Goal: Task Accomplishment & Management: Manage account settings

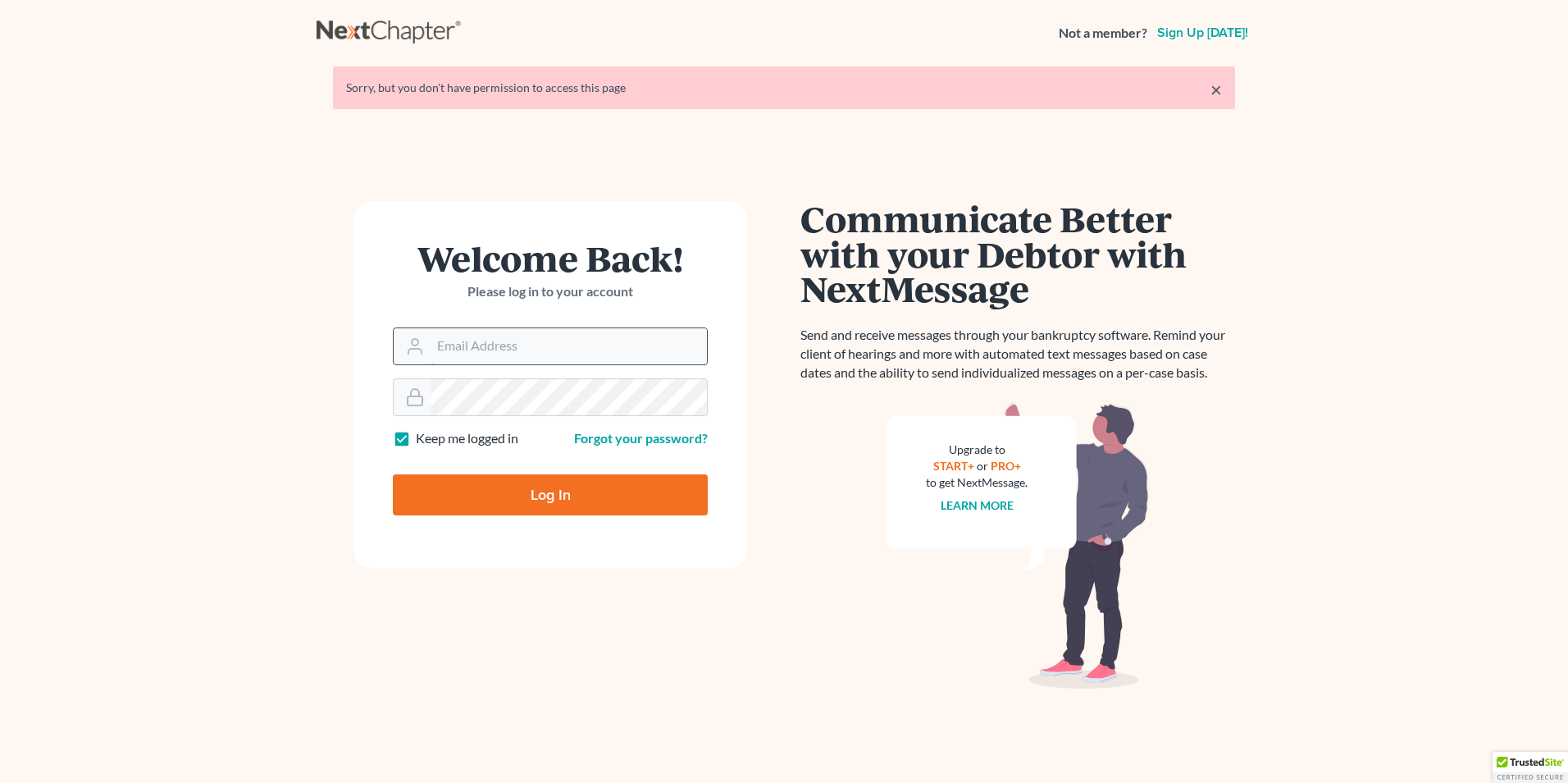
click at [499, 331] on input "Email Address" at bounding box center [568, 346] width 276 height 36
type input "[EMAIL_ADDRESS][DOMAIN_NAME]"
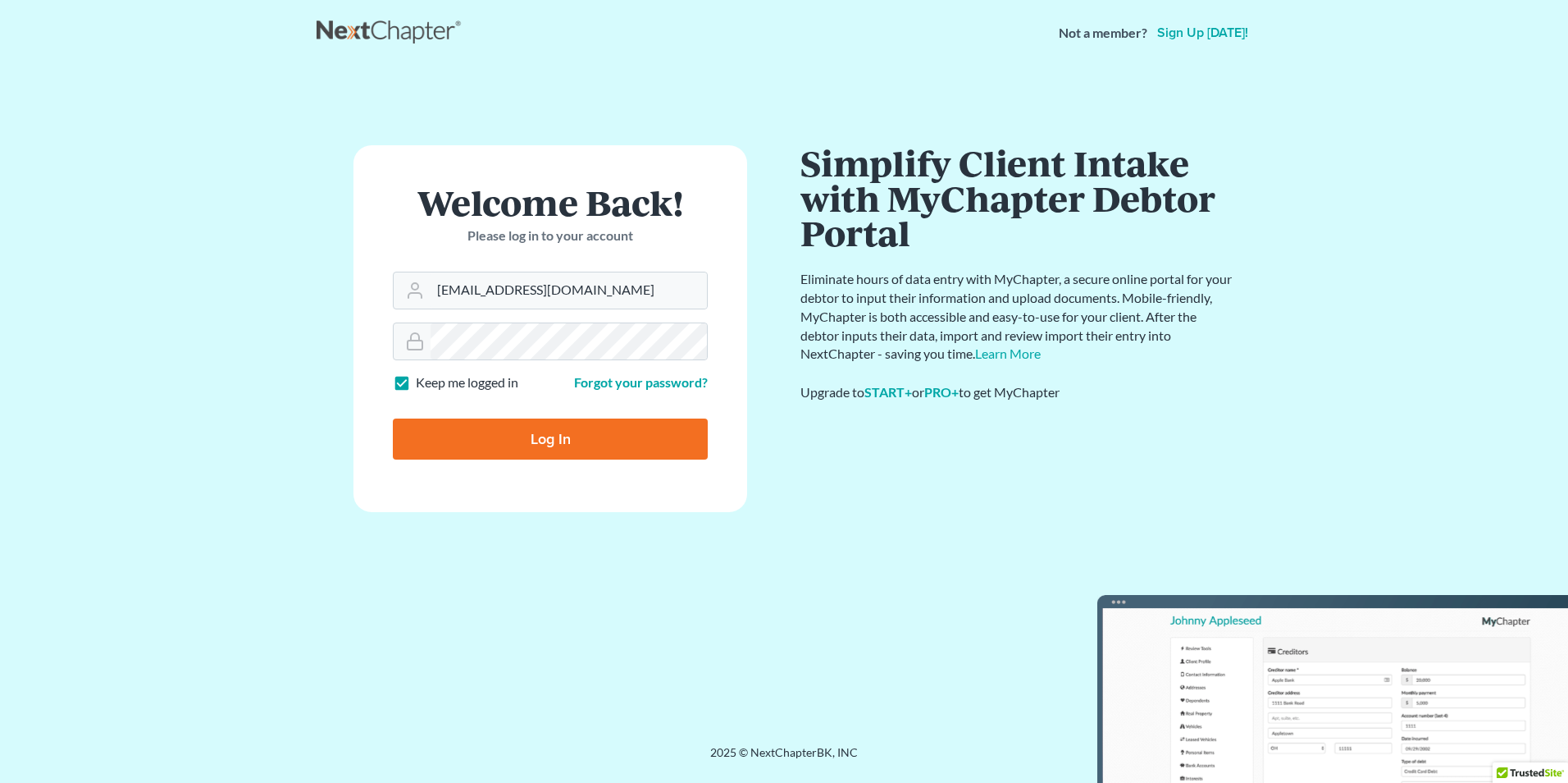
click at [523, 432] on input "Log In" at bounding box center [551, 439] width 315 height 41
type input "Thinking..."
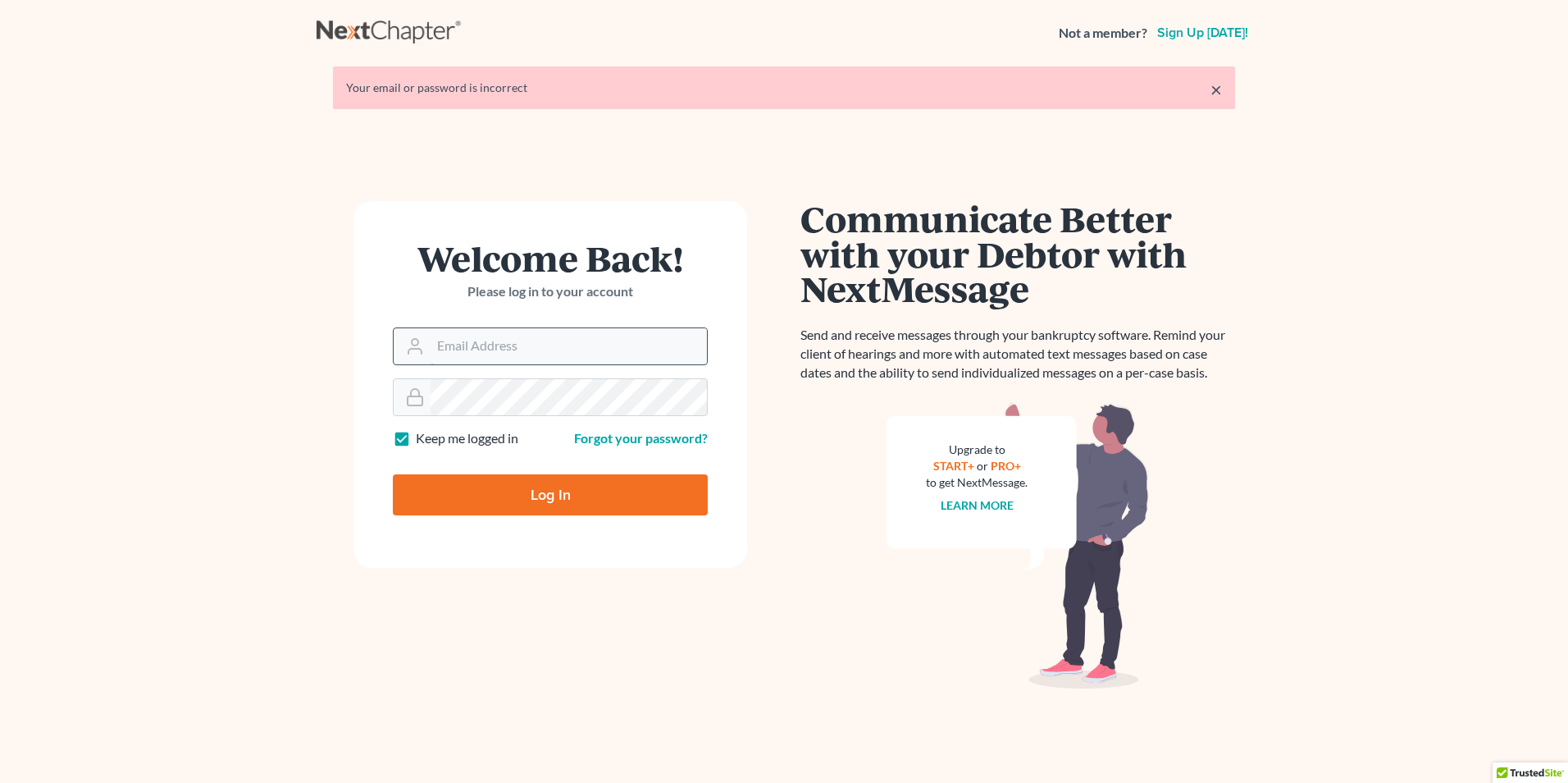
click at [503, 358] on input "Email Address" at bounding box center [568, 346] width 276 height 36
type input "[EMAIL_ADDRESS][DOMAIN_NAME]"
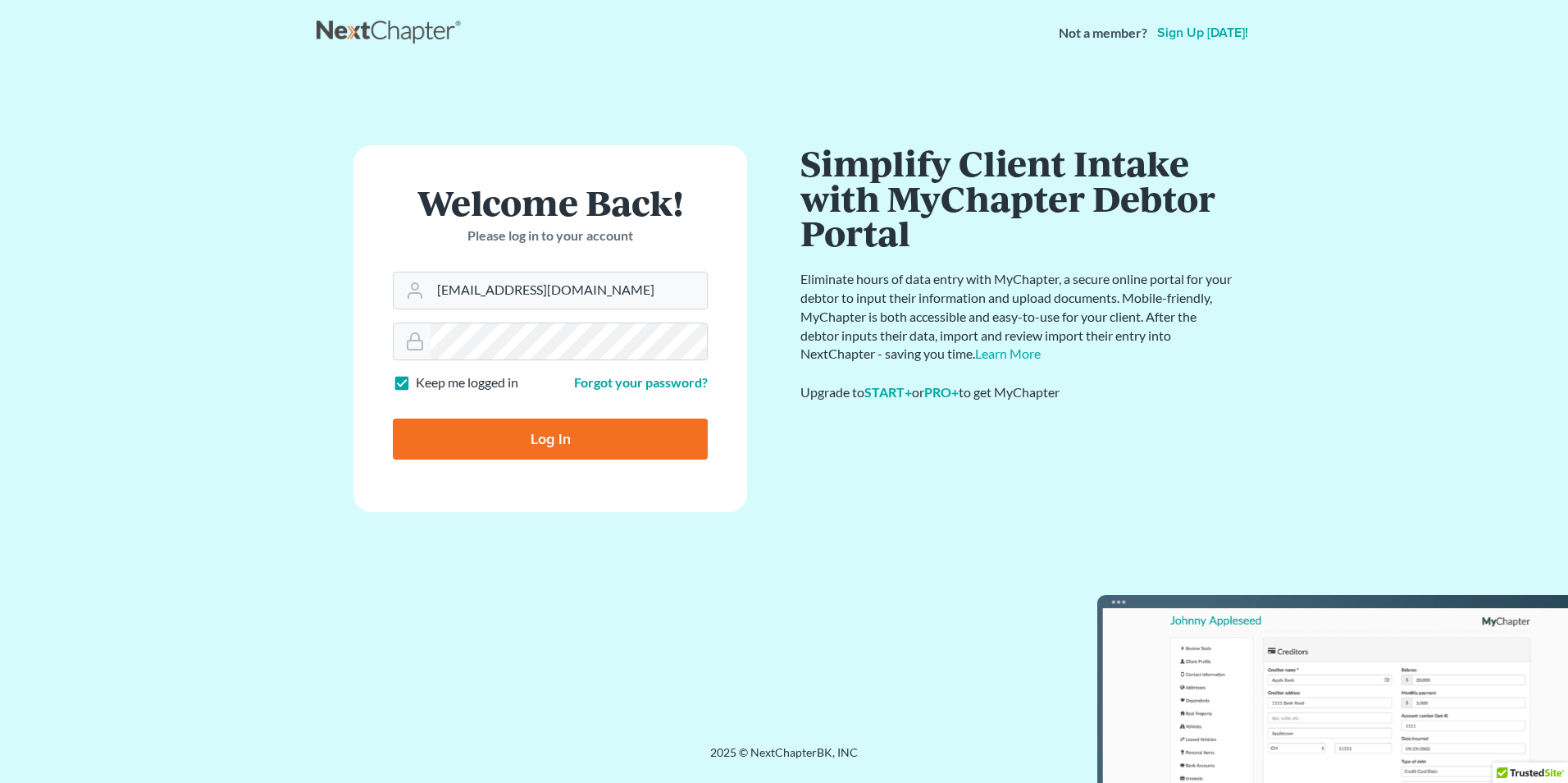
click at [527, 429] on input "Log In" at bounding box center [551, 439] width 315 height 41
type input "Thinking..."
click at [492, 297] on input "Email Address" at bounding box center [568, 290] width 276 height 36
type input "[EMAIL_ADDRESS][DOMAIN_NAME]"
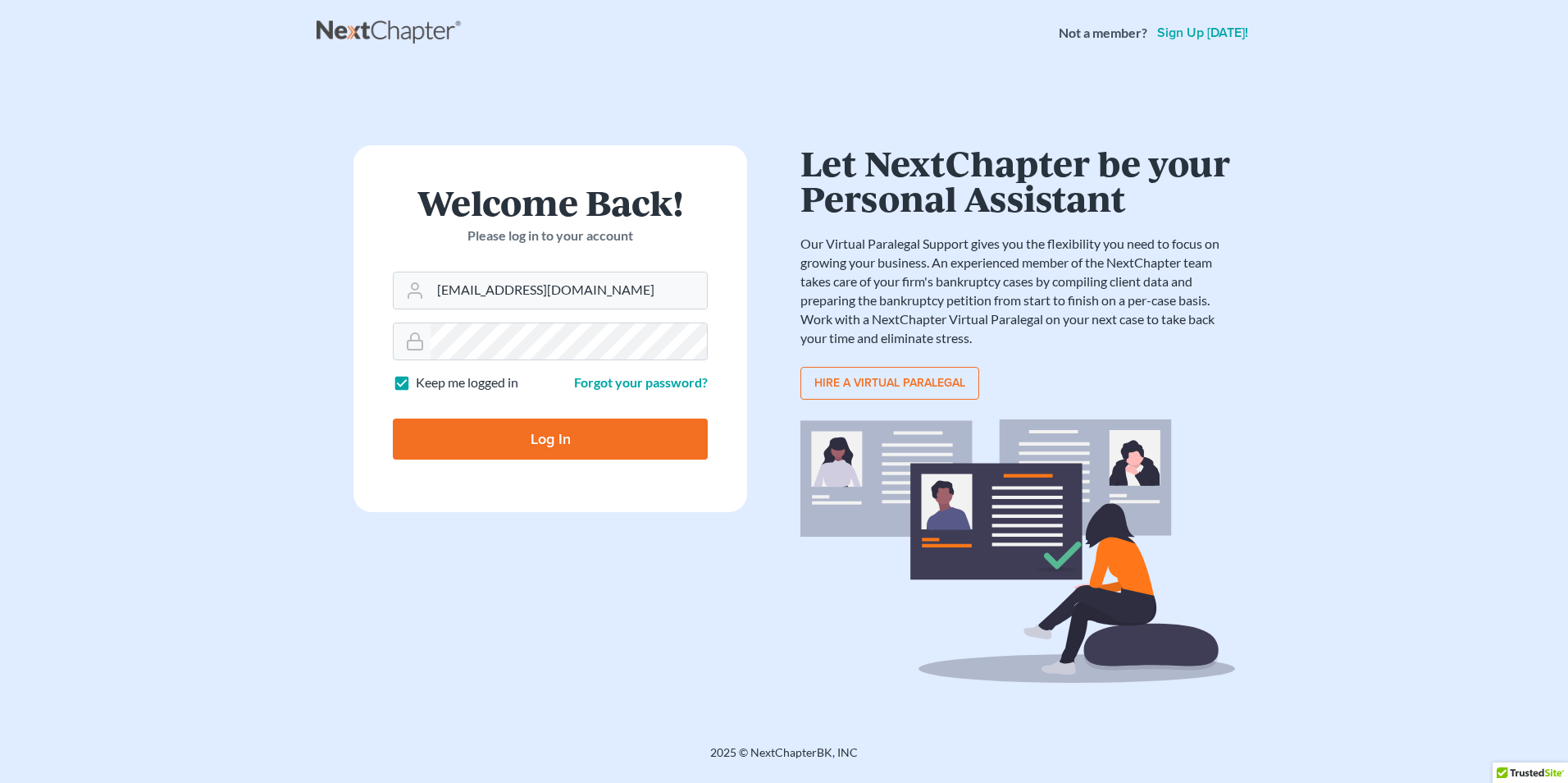
click at [552, 429] on input "Log In" at bounding box center [551, 439] width 315 height 41
type input "Thinking..."
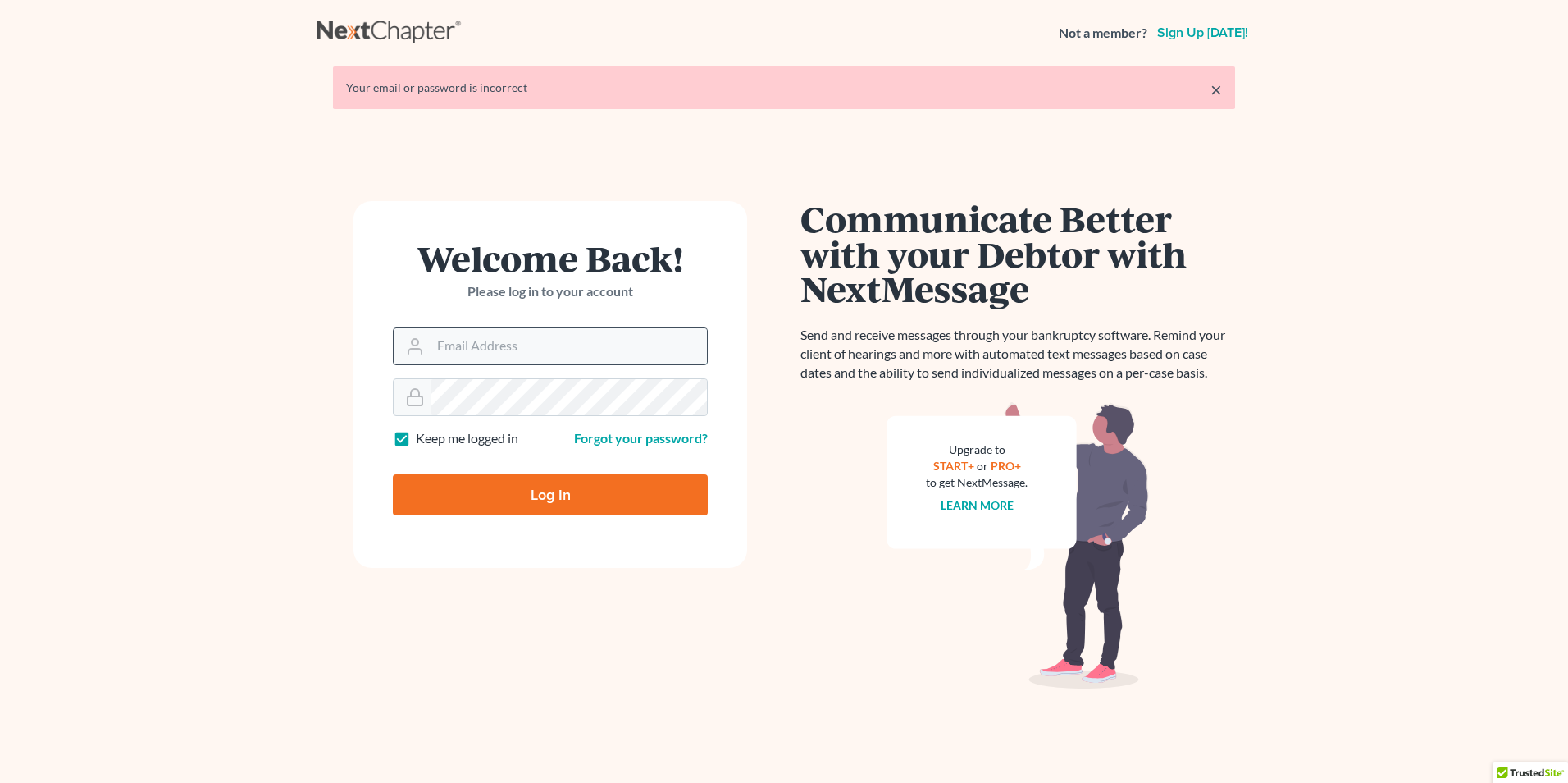
click at [573, 354] on input "Email Address" at bounding box center [568, 346] width 276 height 36
type input "[EMAIL_ADDRESS][DOMAIN_NAME]"
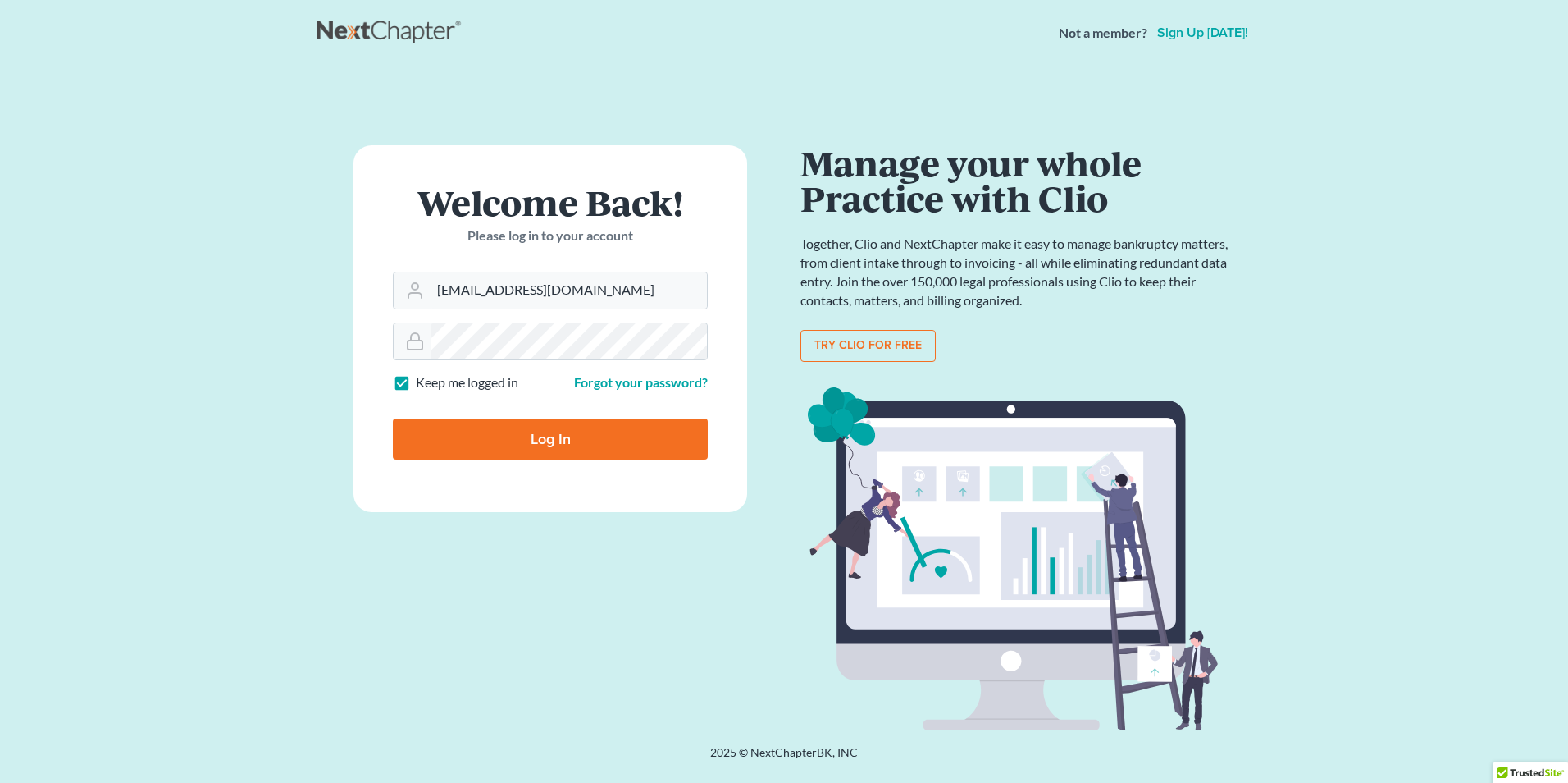
click at [501, 434] on input "Log In" at bounding box center [551, 439] width 315 height 41
type input "Thinking..."
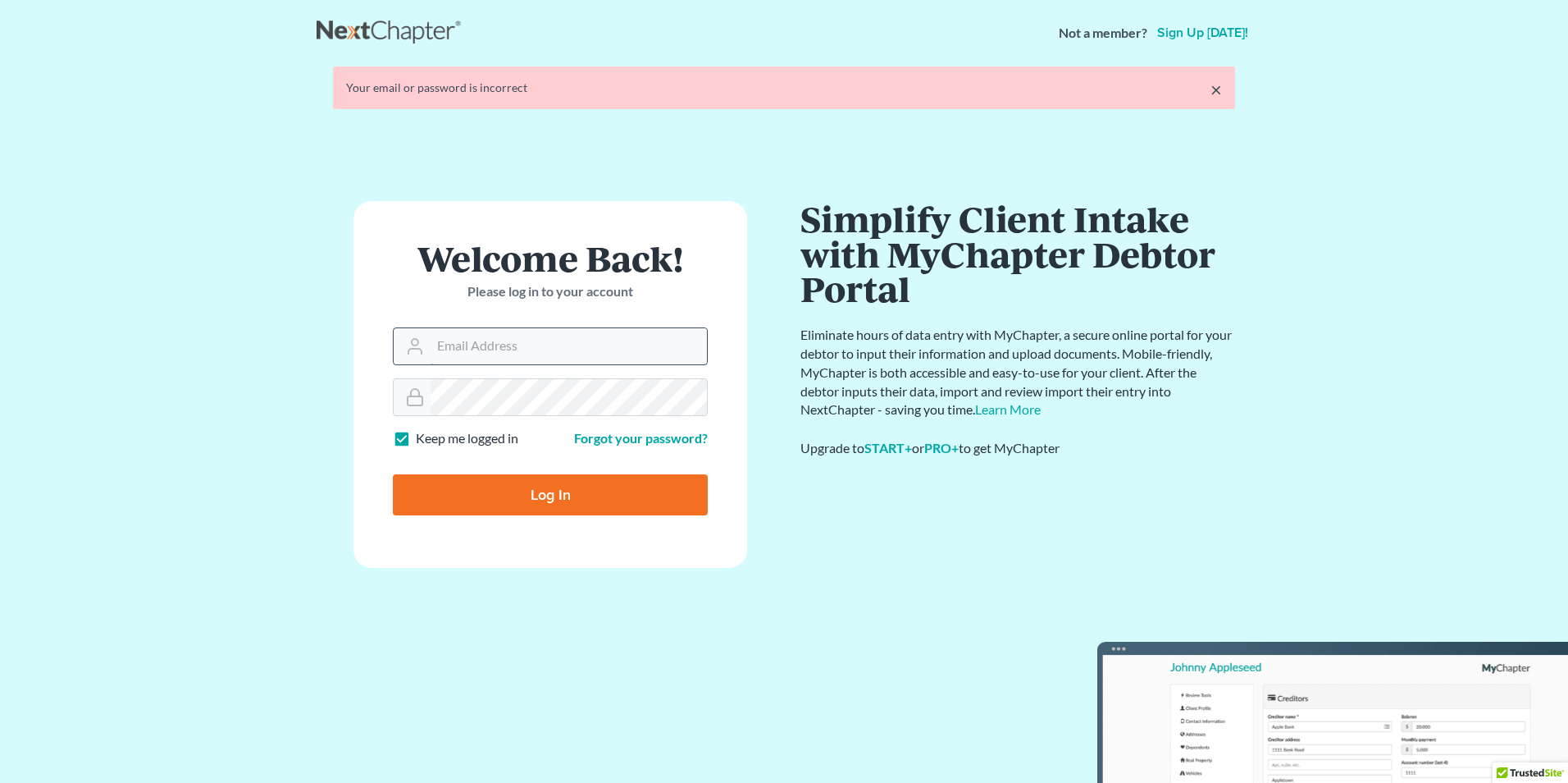
click at [514, 360] on input "Email Address" at bounding box center [568, 346] width 276 height 36
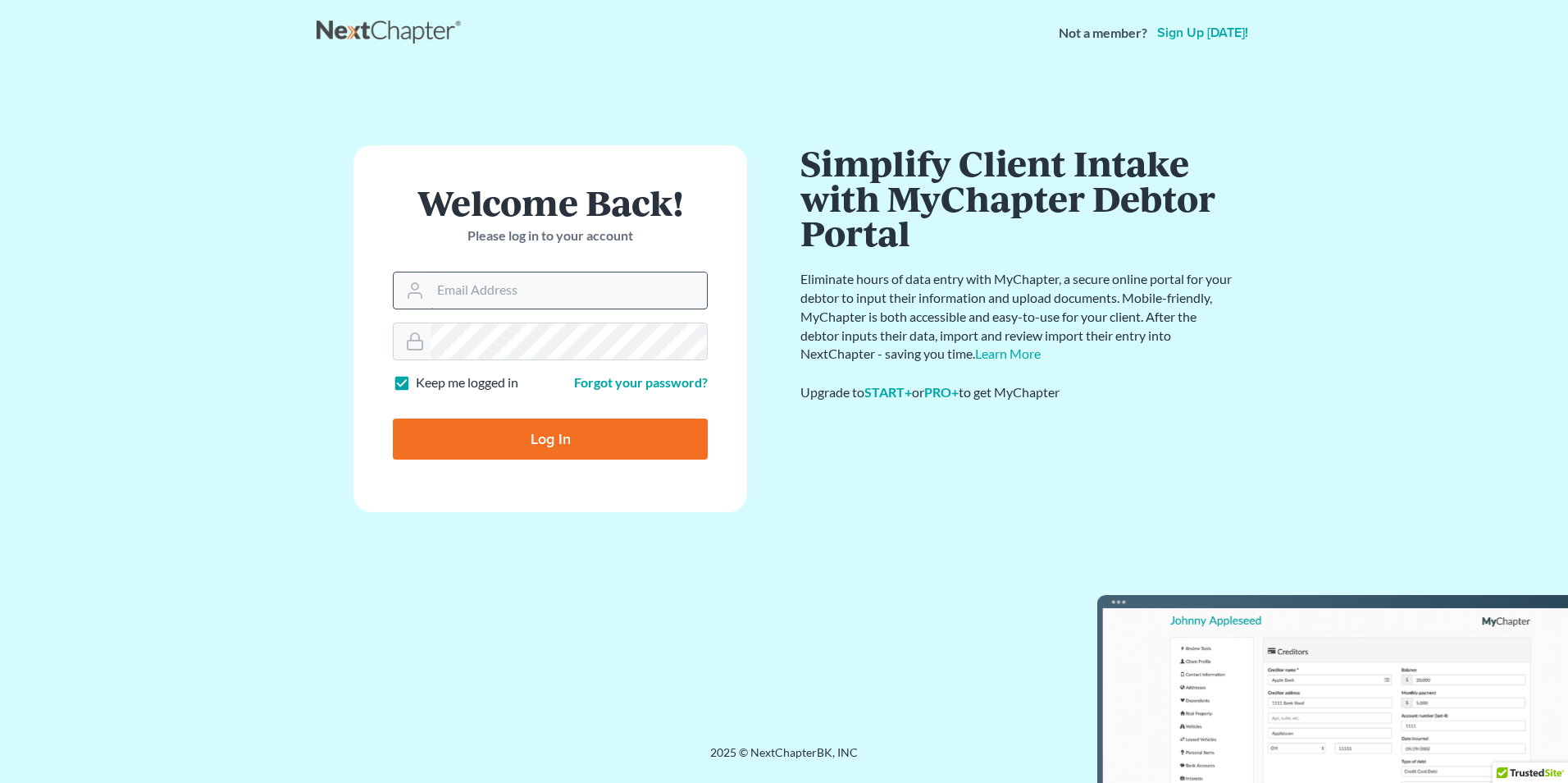
type input "[EMAIL_ADDRESS][DOMAIN_NAME]"
click at [620, 387] on link "Forgot your password?" at bounding box center [640, 382] width 133 height 16
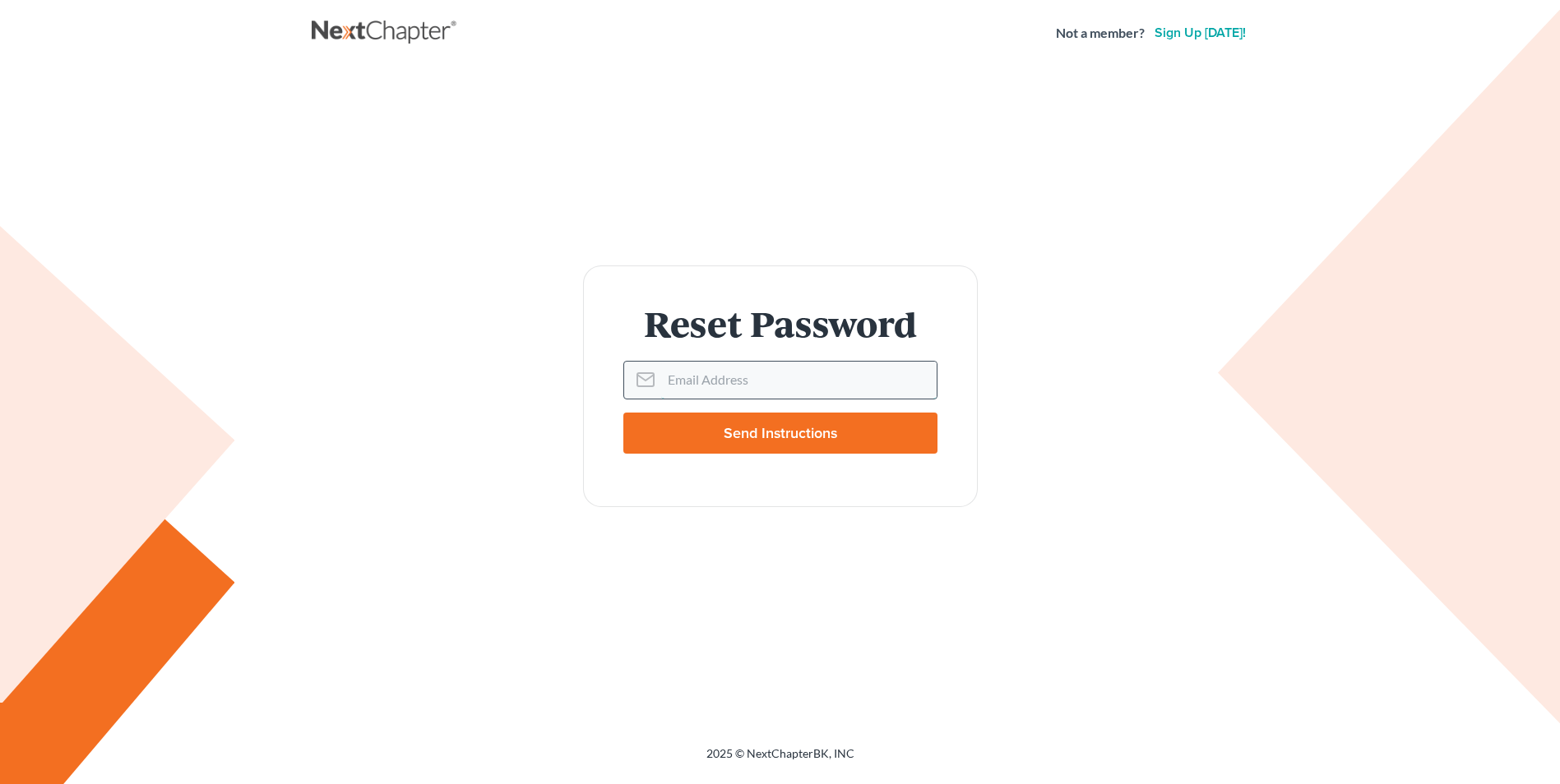
click at [666, 380] on input "Email Address" at bounding box center [799, 379] width 275 height 36
type input "[EMAIL_ADDRESS][DOMAIN_NAME]"
drag, startPoint x: 769, startPoint y: 430, endPoint x: 416, endPoint y: 306, distance: 374.1
click at [766, 429] on input "Send Instructions" at bounding box center [780, 433] width 314 height 41
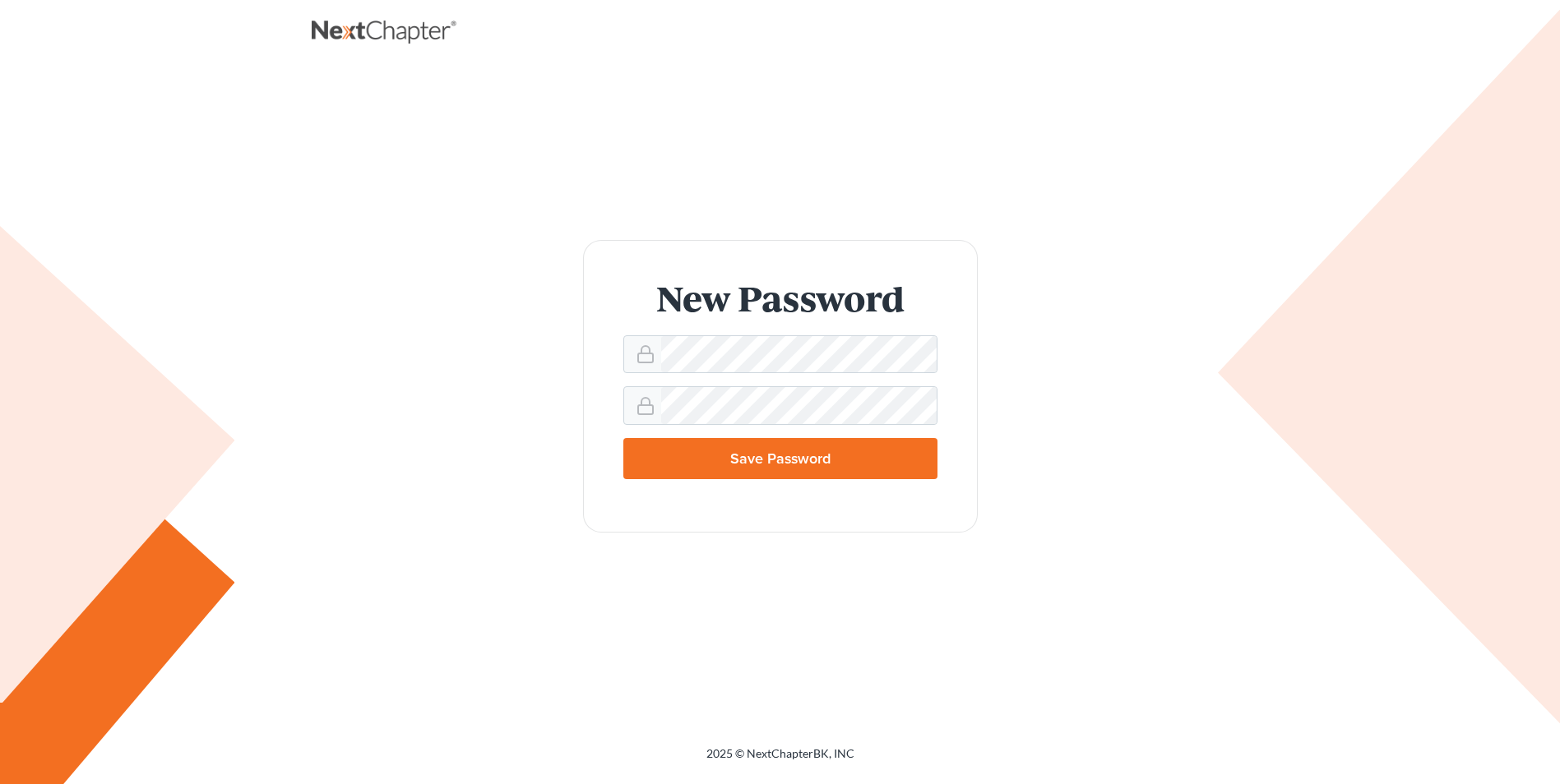
drag, startPoint x: 789, startPoint y: 451, endPoint x: 770, endPoint y: 451, distance: 19.0
click at [788, 451] on input "Save Password" at bounding box center [780, 458] width 314 height 41
type input "Thinking..."
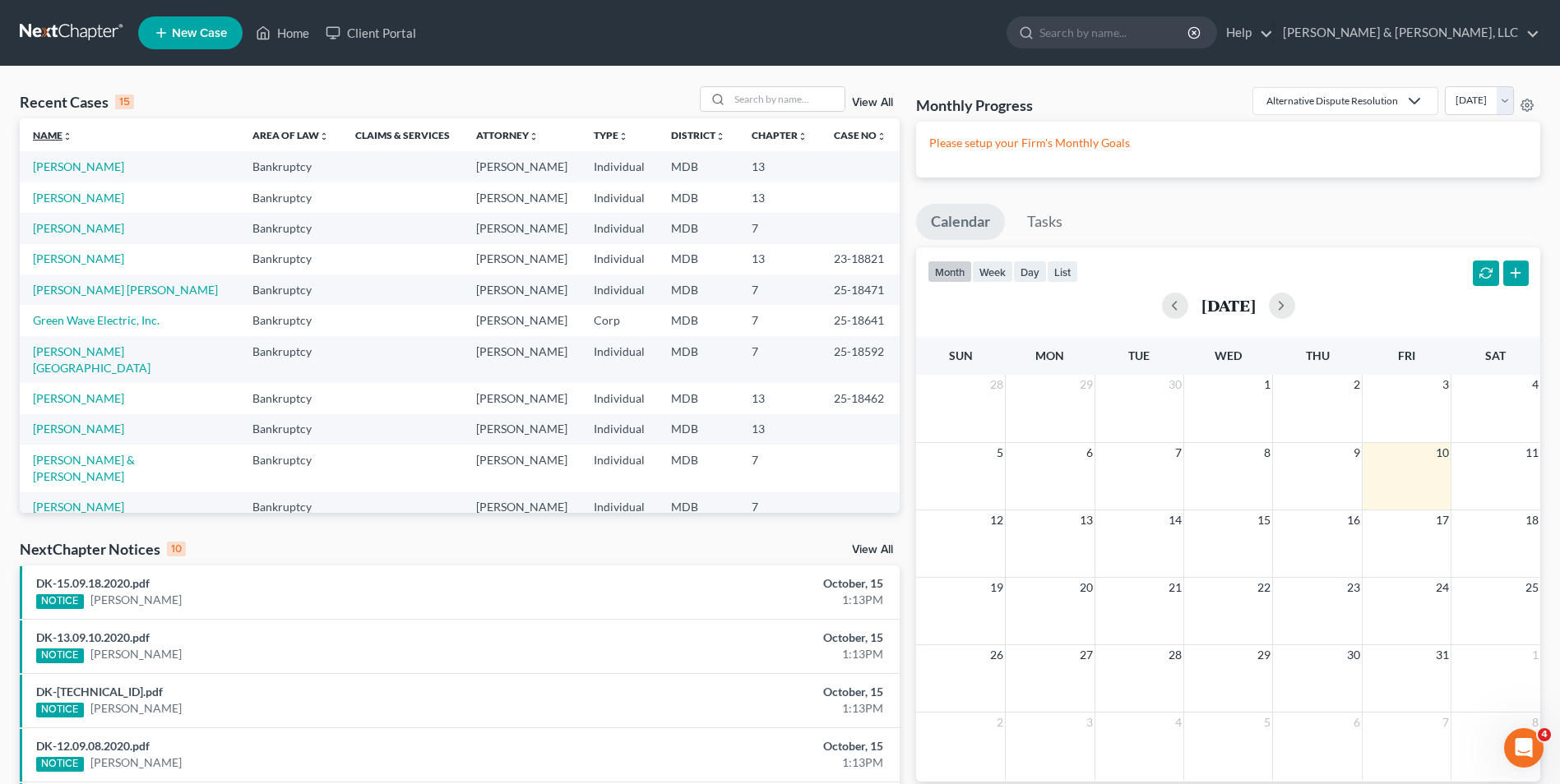
click at [56, 135] on link "Name unfold_more expand_more expand_less" at bounding box center [53, 135] width 39 height 13
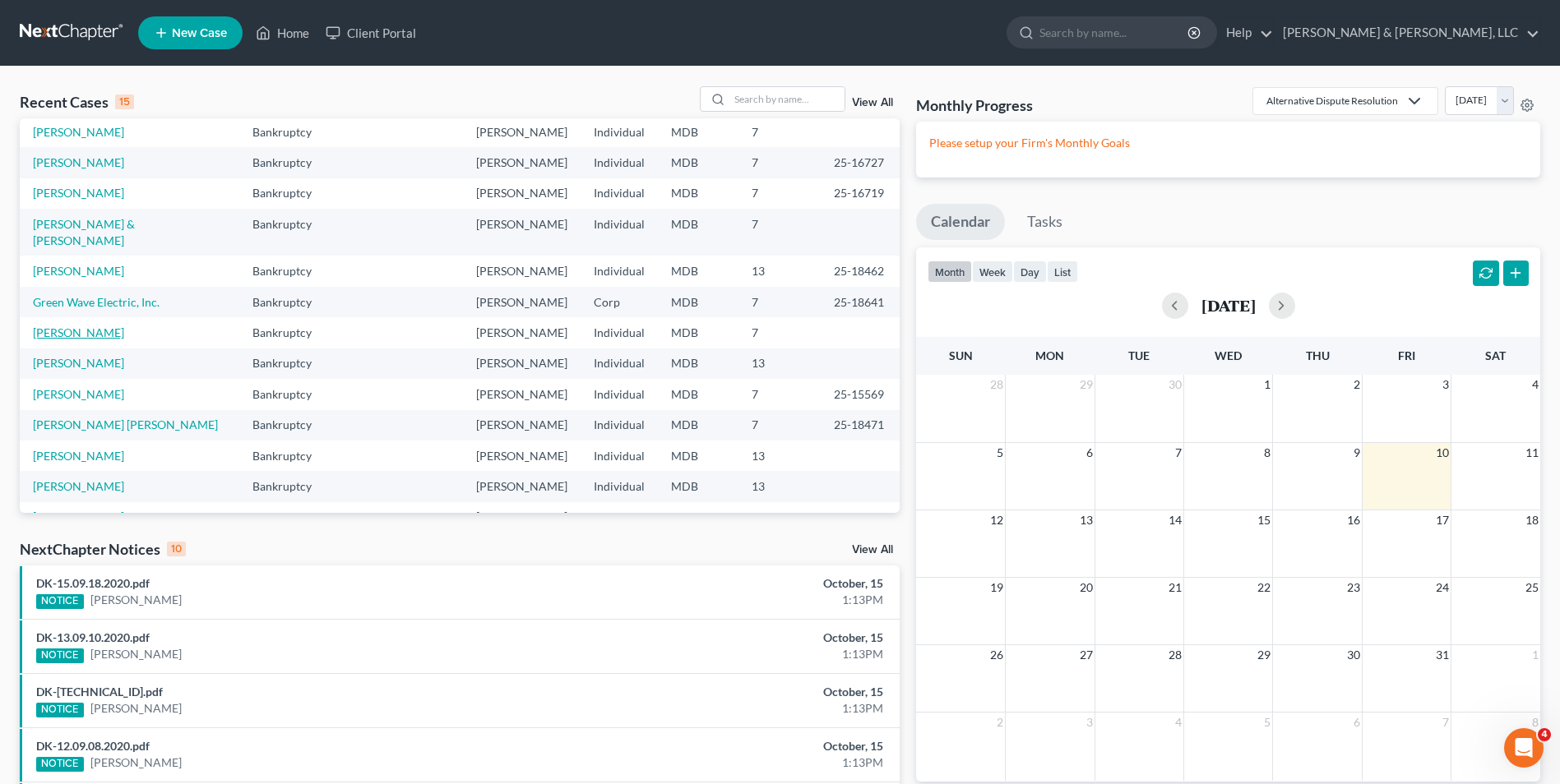
scroll to position [112, 0]
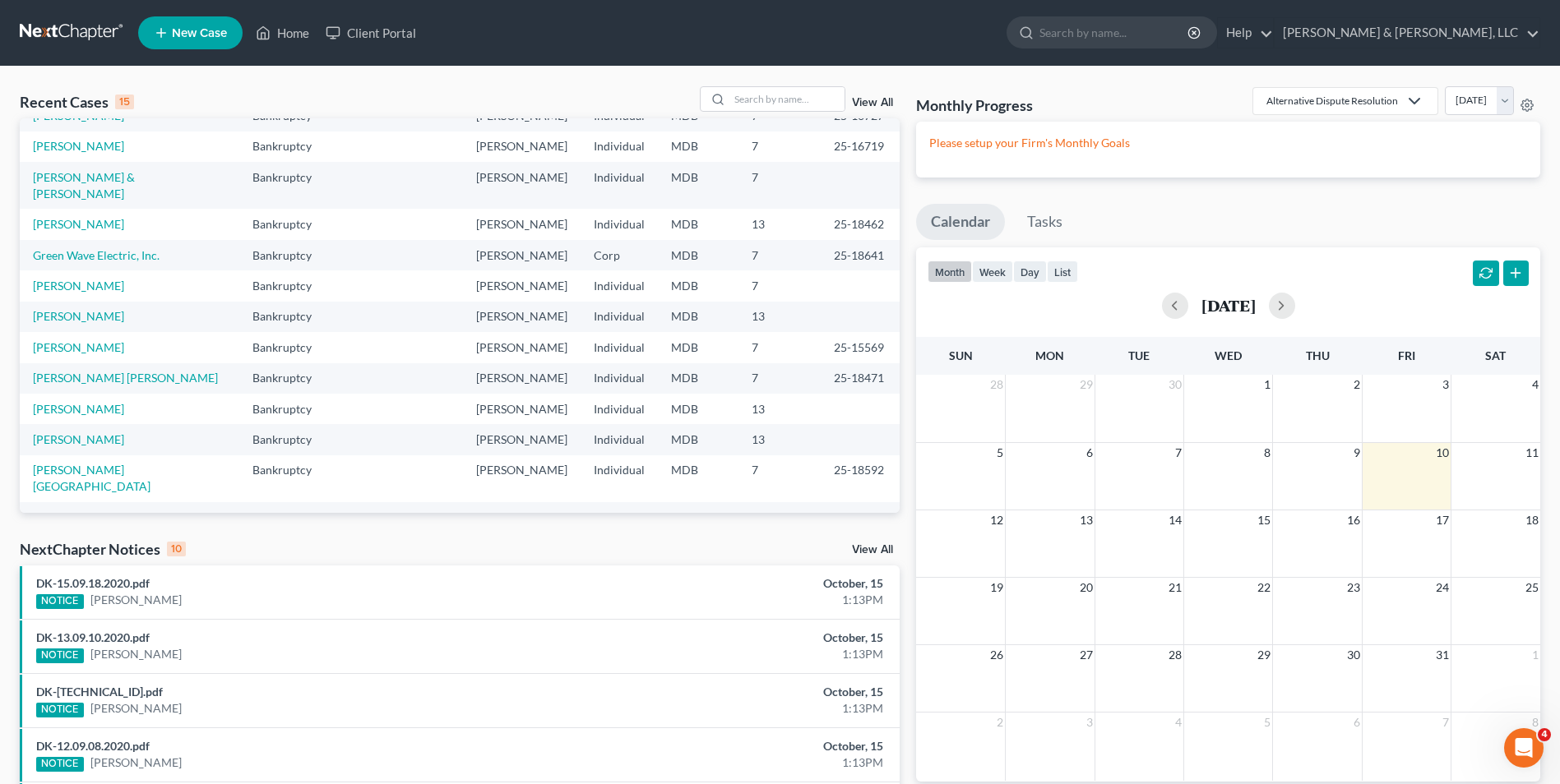
click at [45, 510] on link "Robinson, John" at bounding box center [79, 517] width 92 height 14
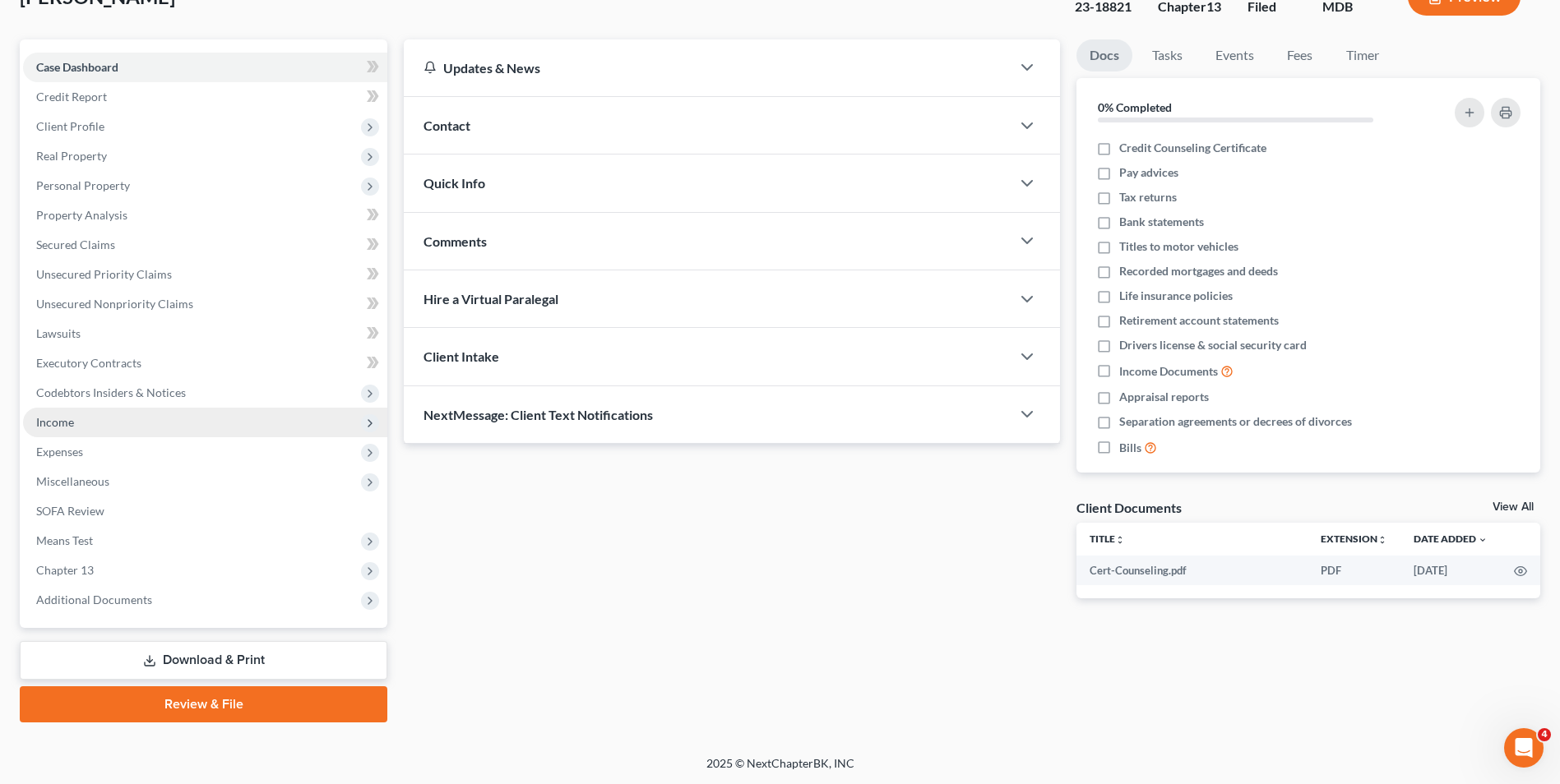
scroll to position [119, 0]
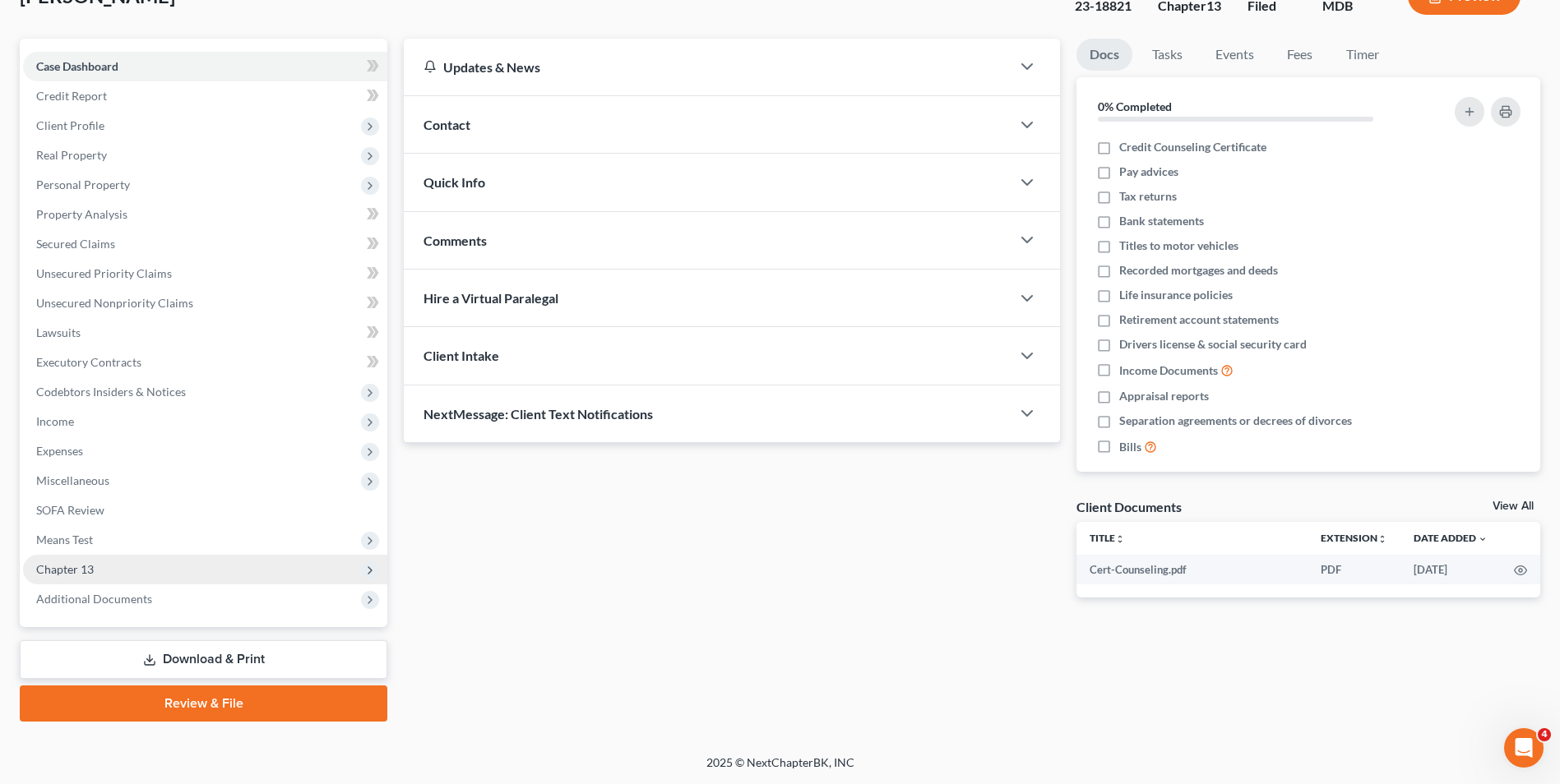
click at [92, 562] on span "Chapter 13" at bounding box center [64, 568] width 58 height 14
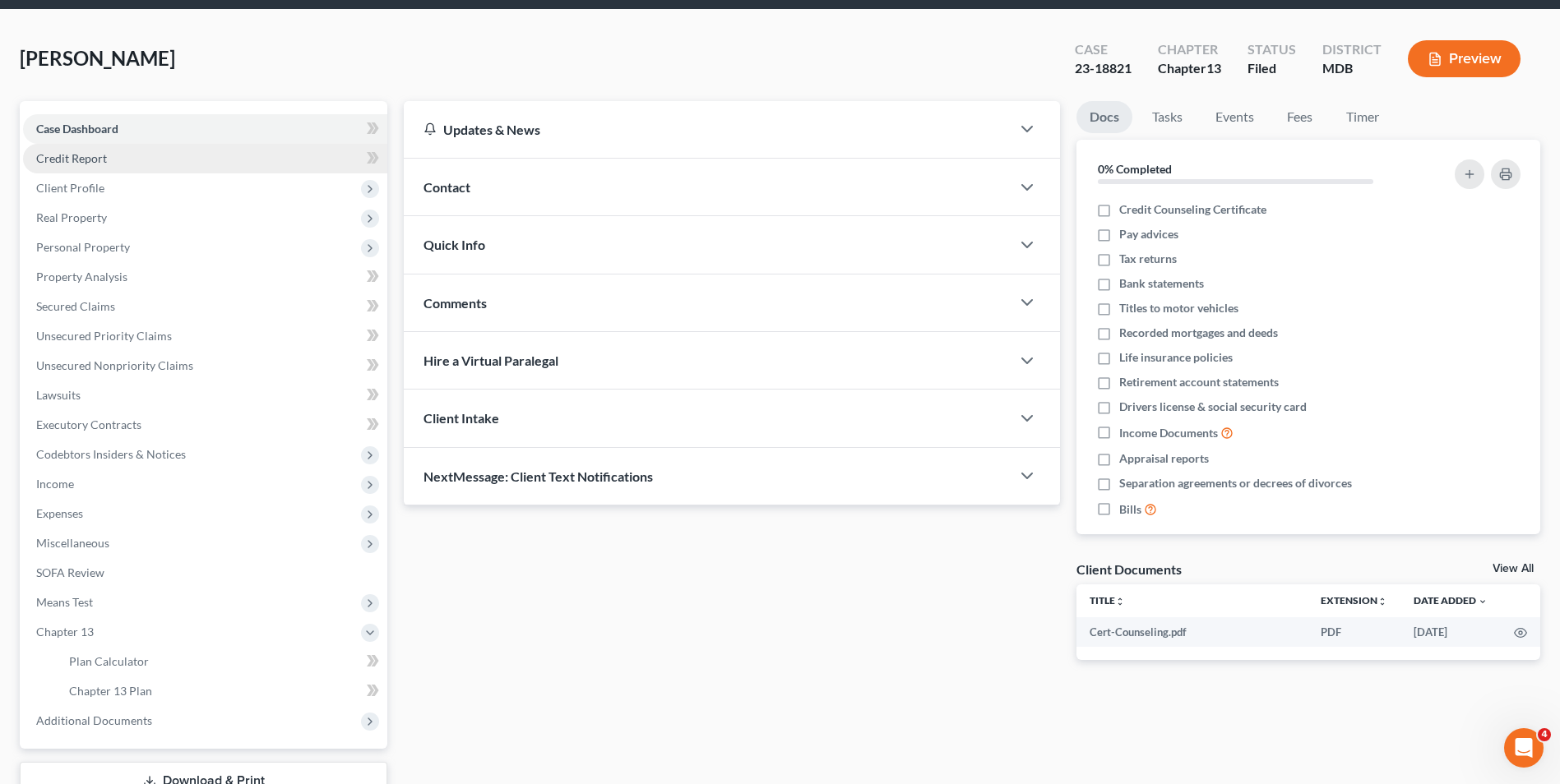
scroll to position [0, 0]
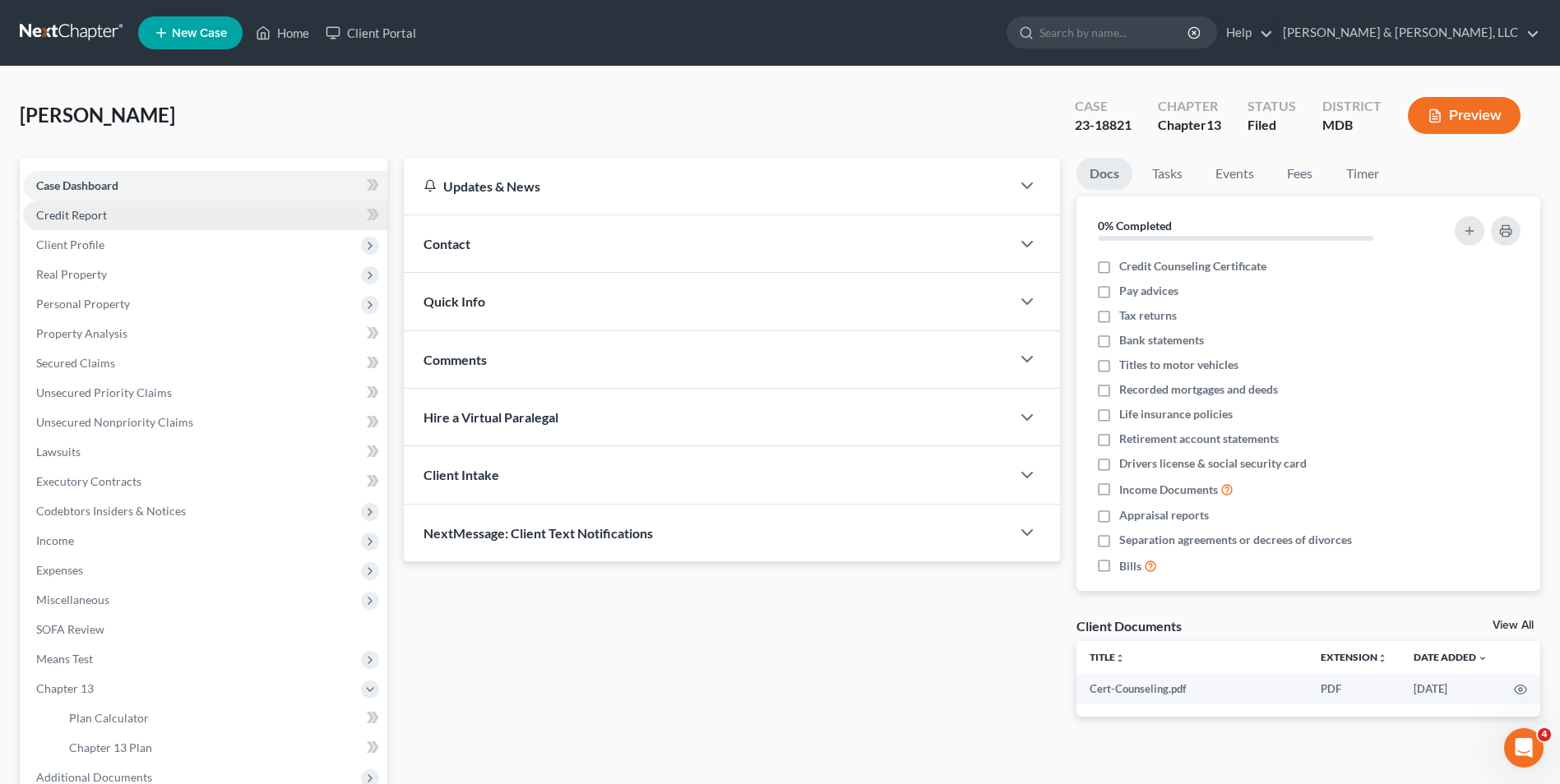
click at [120, 214] on link "Credit Report" at bounding box center [205, 216] width 364 height 29
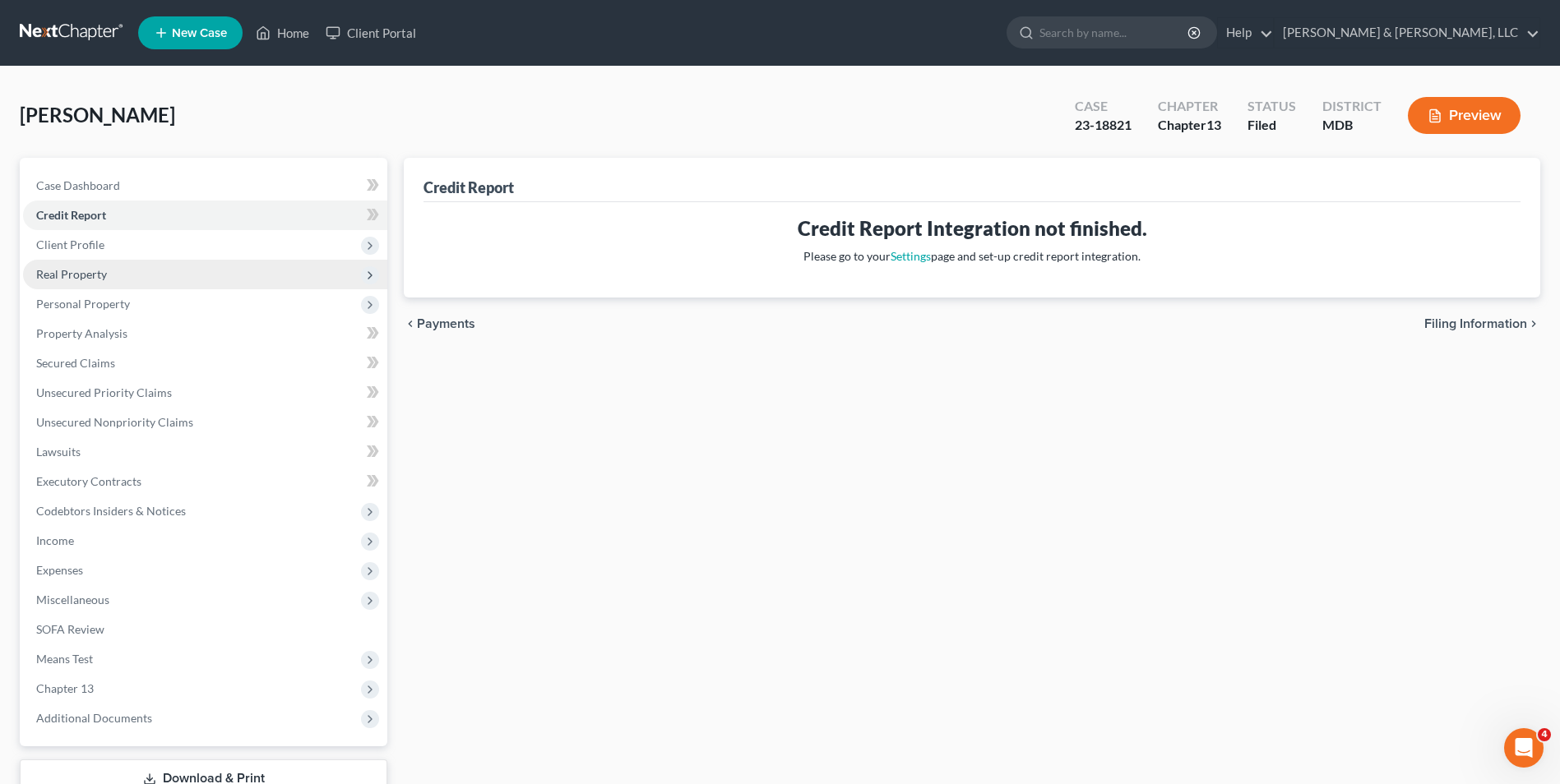
click at [111, 266] on span "Real Property" at bounding box center [205, 274] width 364 height 29
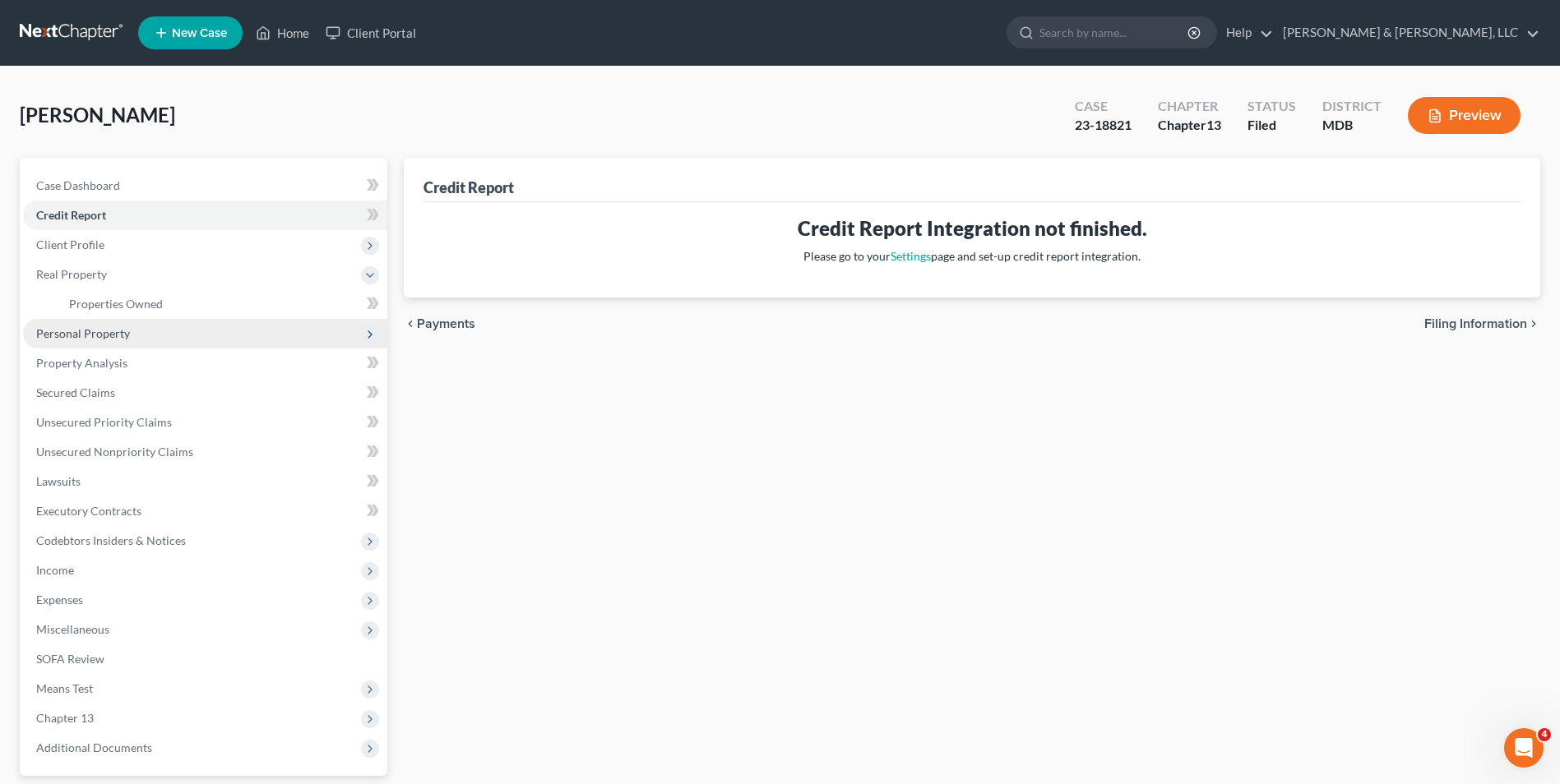
click at [113, 325] on span "Personal Property" at bounding box center [205, 333] width 364 height 29
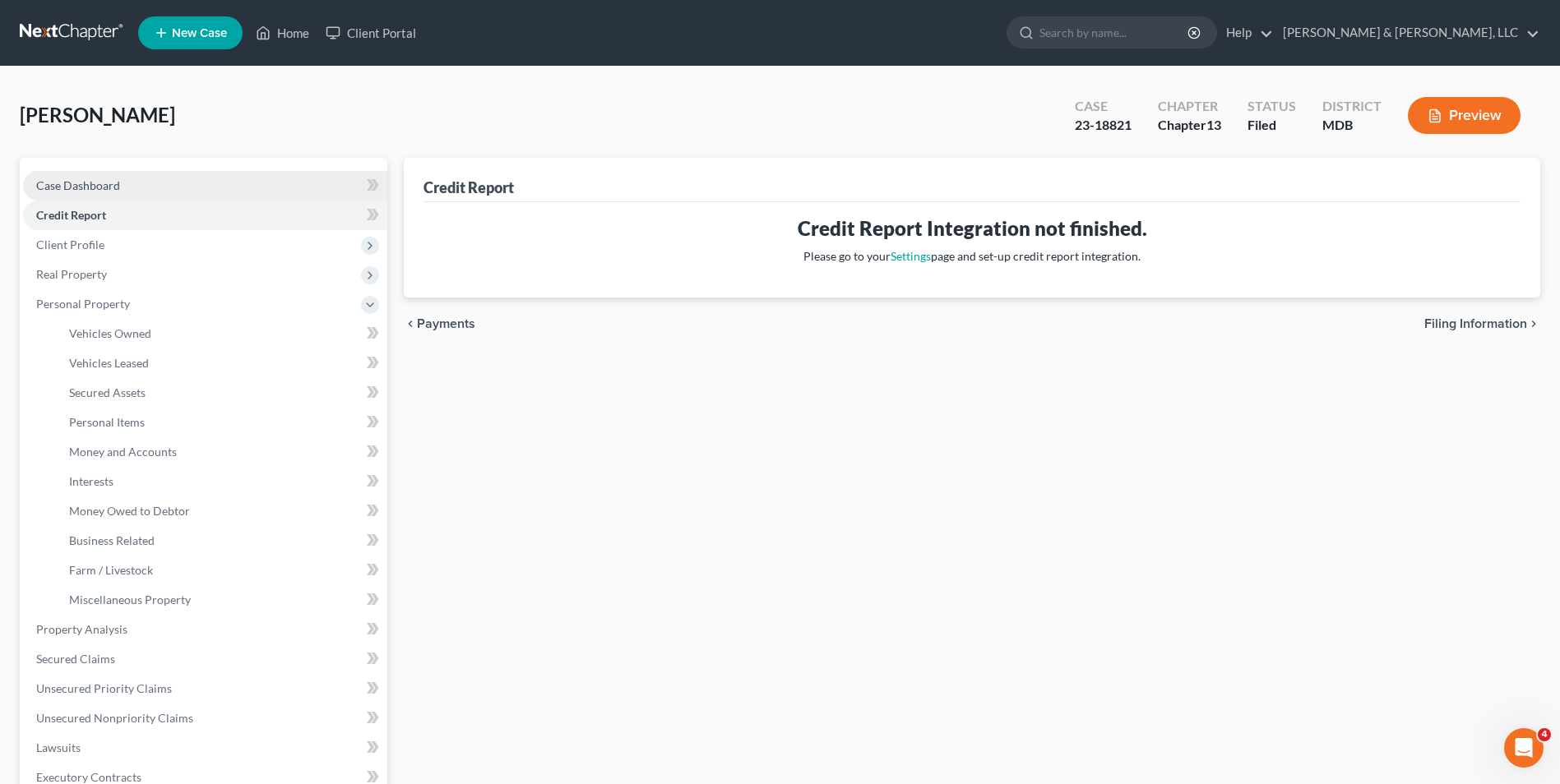
click at [153, 178] on link "Case Dashboard" at bounding box center [205, 185] width 364 height 29
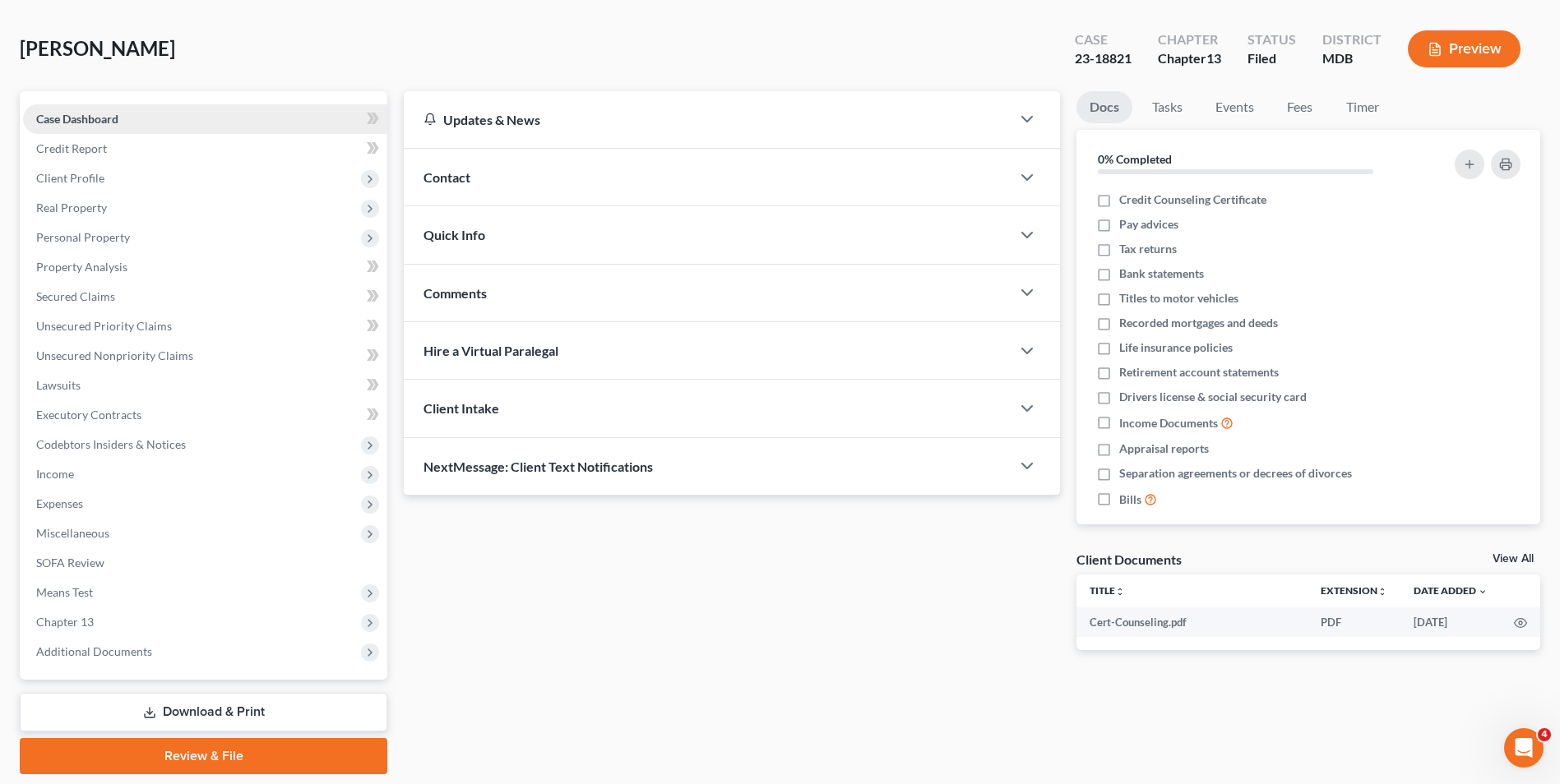
scroll to position [37, 0]
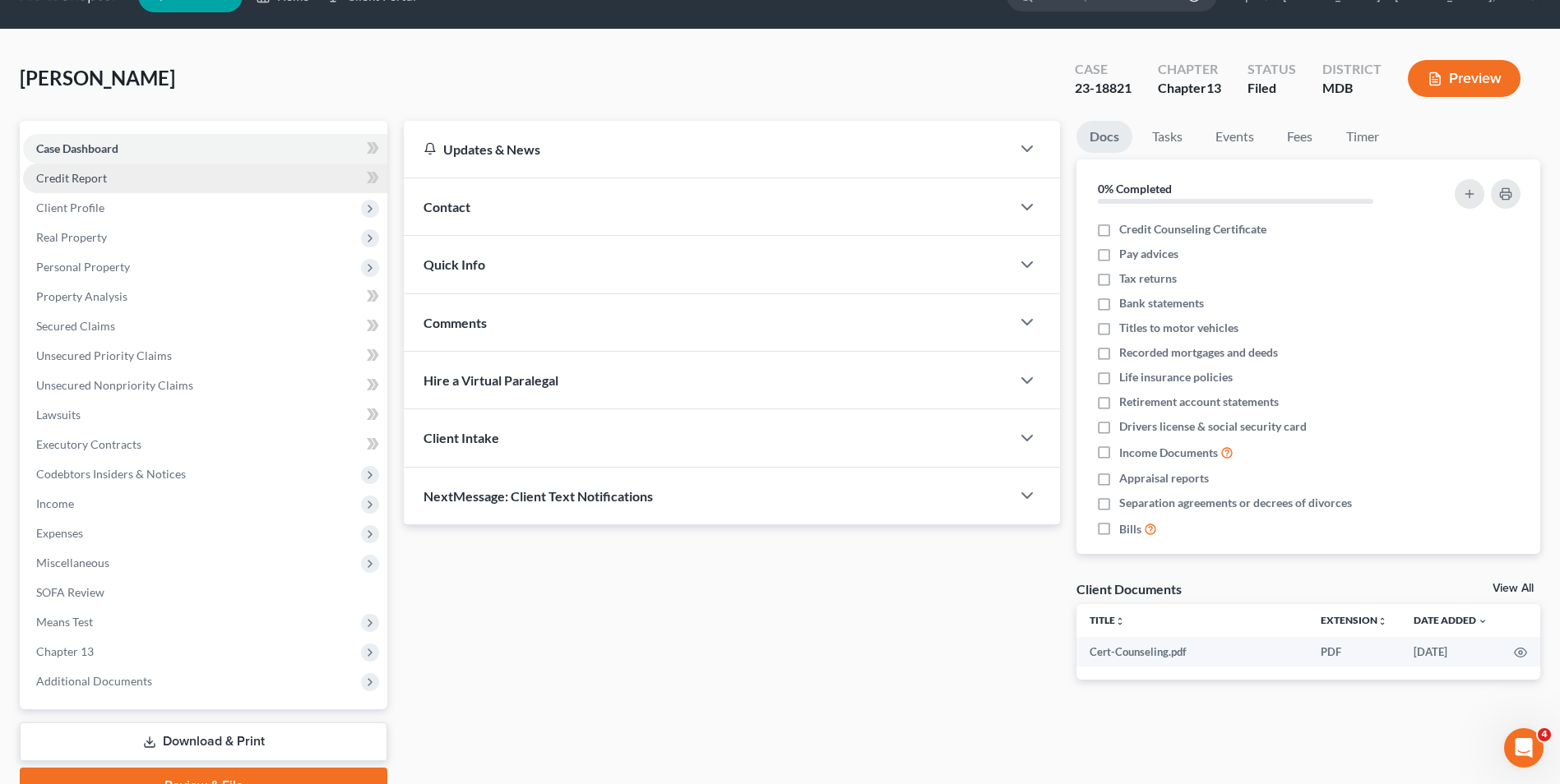
click at [112, 173] on link "Credit Report" at bounding box center [205, 178] width 364 height 29
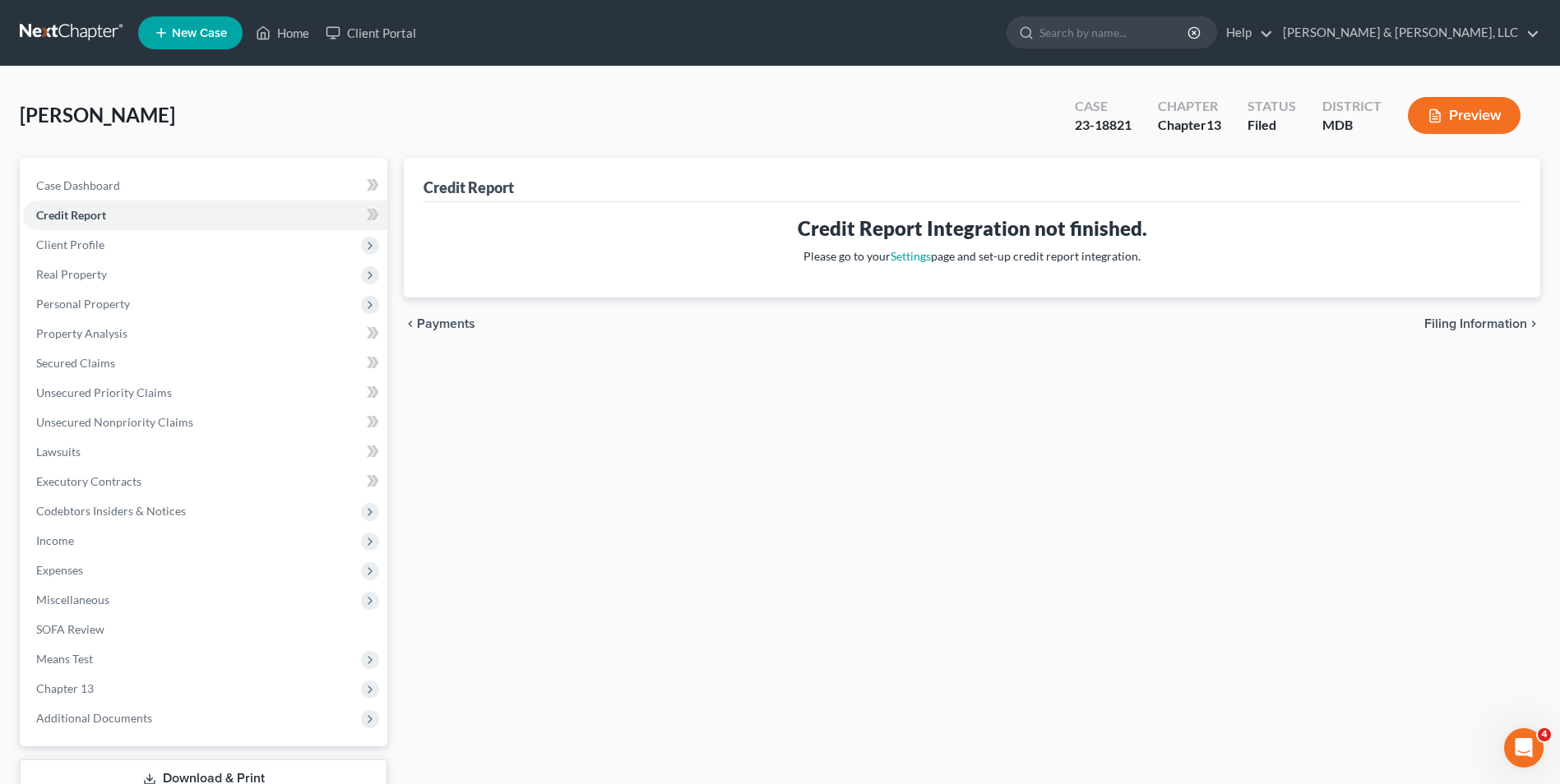
click at [1438, 324] on span "Filing Information" at bounding box center [1475, 323] width 102 height 13
select select "1"
select select "0"
select select "3"
select select "21"
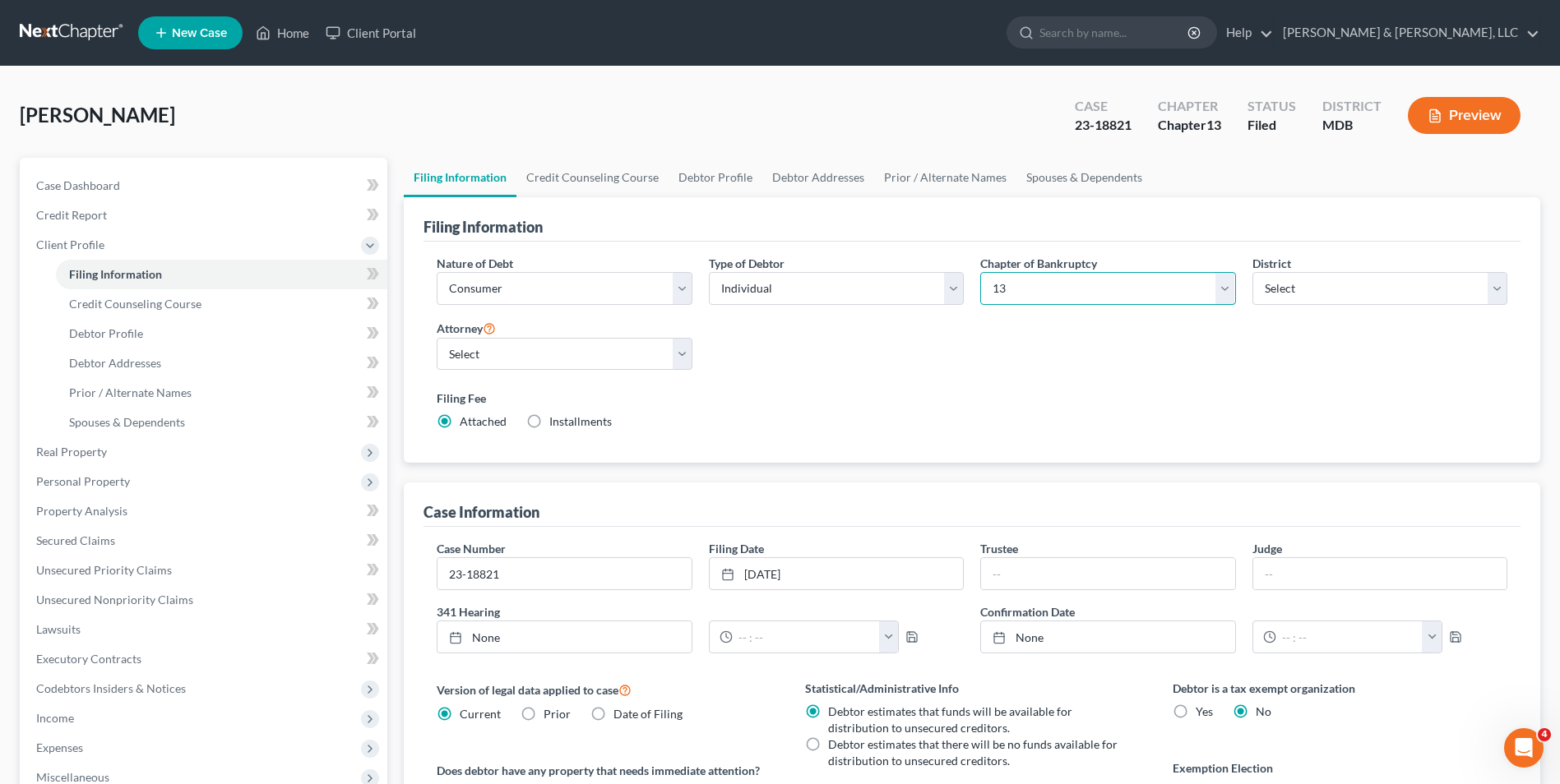
click at [1222, 291] on select "Select 7 11 12 13" at bounding box center [1106, 289] width 255 height 33
select select "0"
click at [980, 272] on select "Select 7 11 12 13" at bounding box center [1106, 289] width 255 height 33
click at [847, 344] on div "Nature of Debt Select Business Consumer Other Nature of Business Select Clearin…" at bounding box center [972, 349] width 1087 height 189
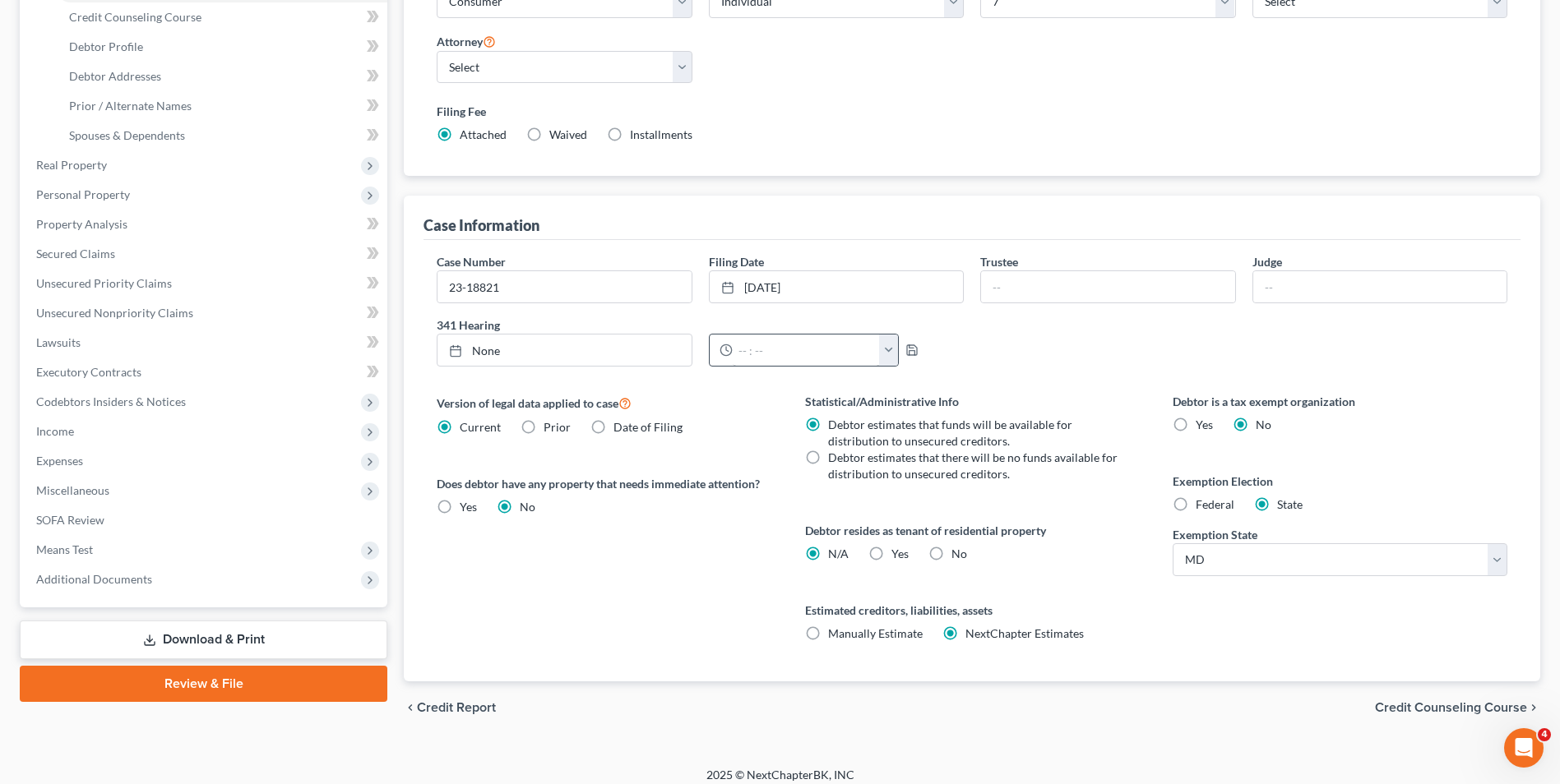
scroll to position [299, 0]
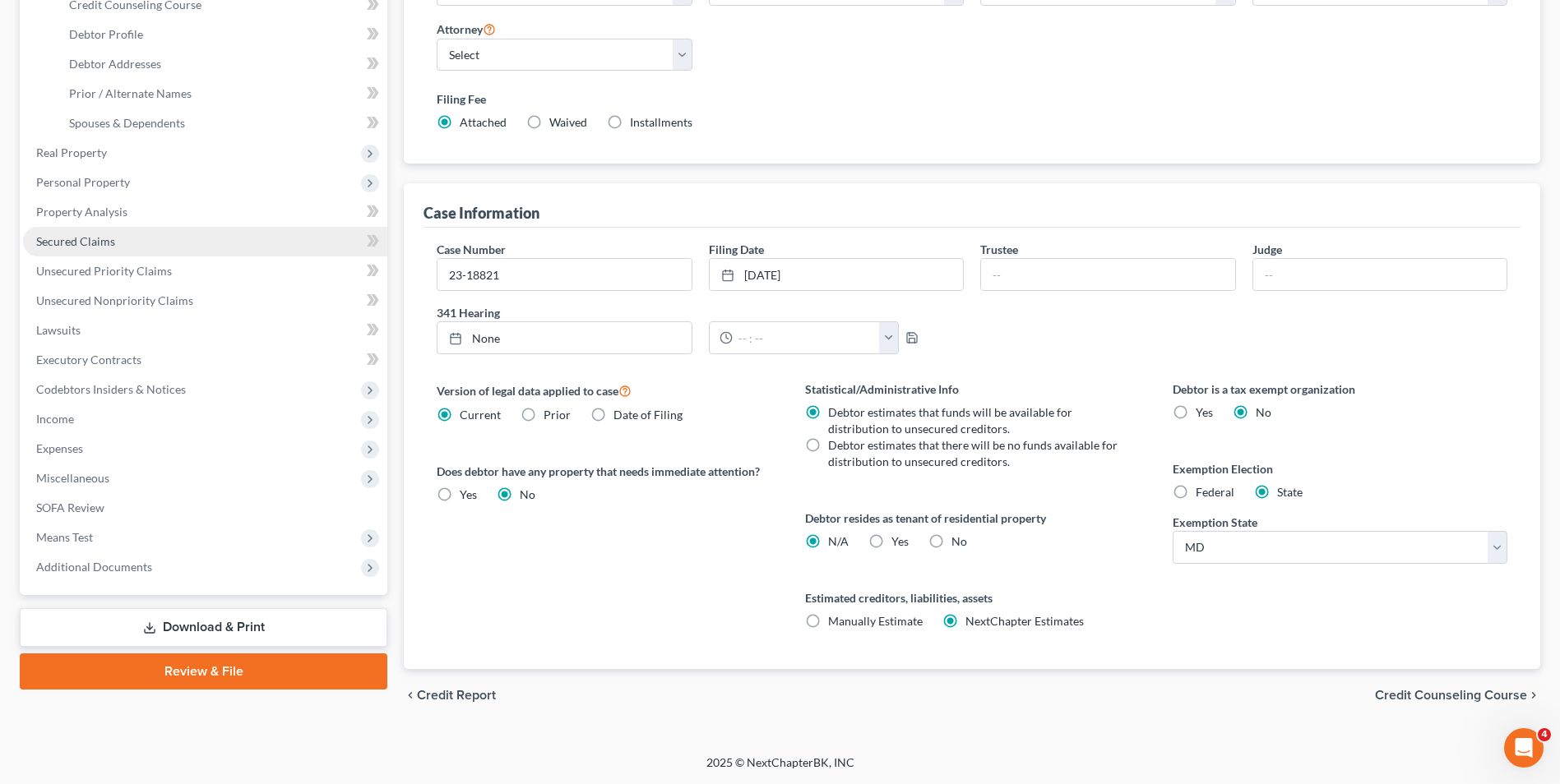
click at [141, 239] on link "Secured Claims" at bounding box center [205, 242] width 364 height 29
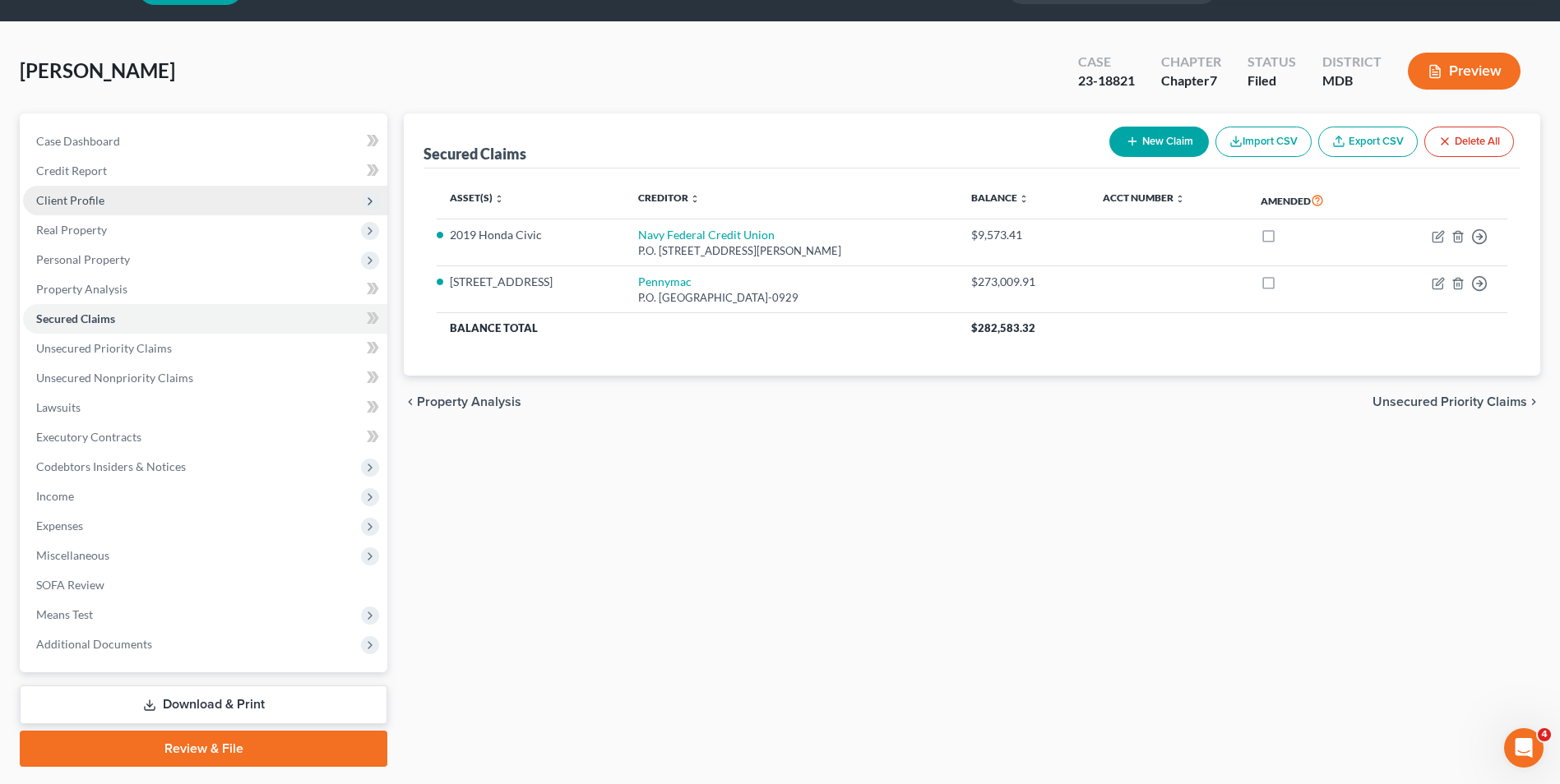
scroll to position [90, 0]
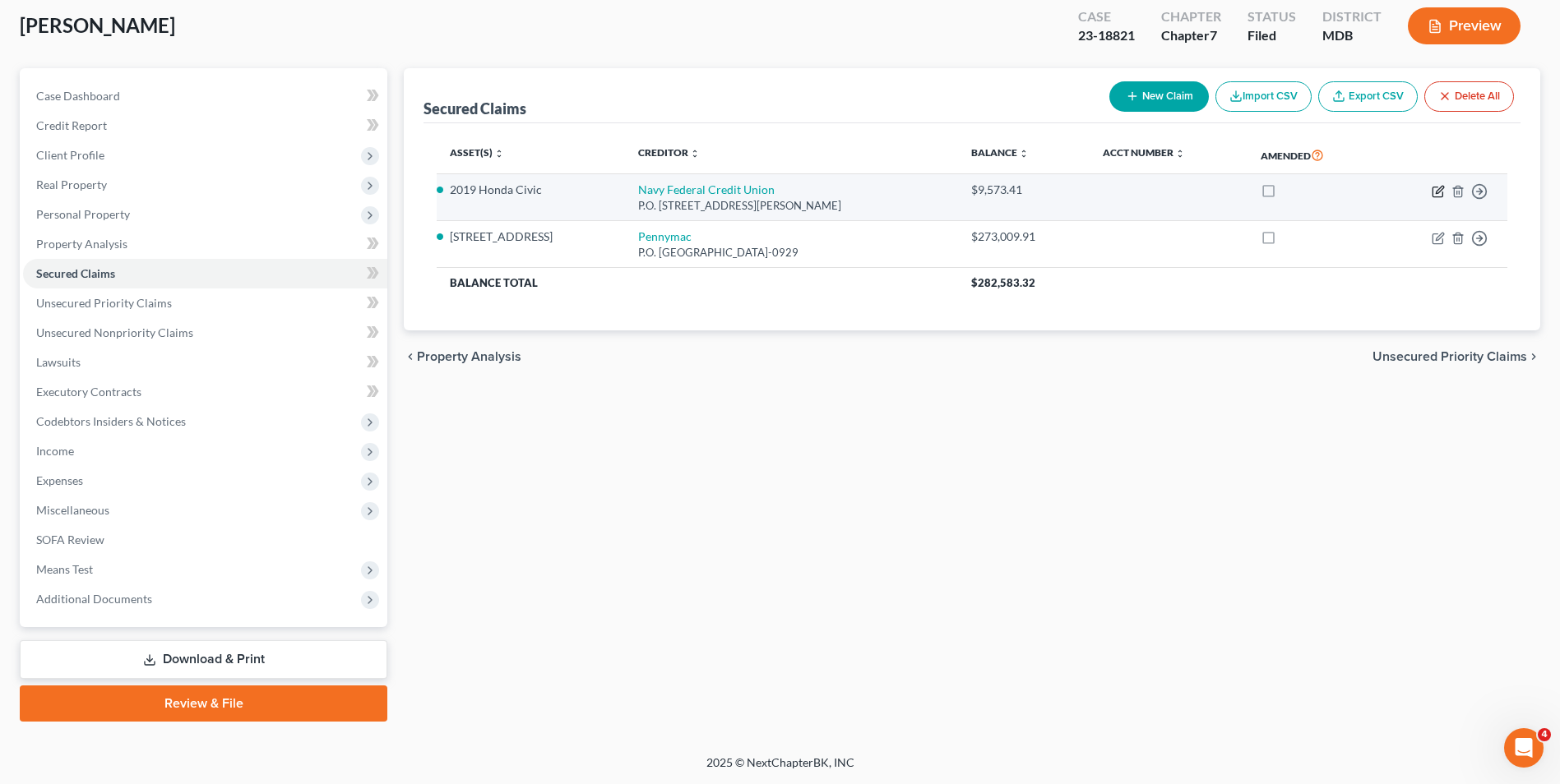
click at [1434, 191] on icon "button" at bounding box center [1437, 191] width 13 height 13
select select "48"
select select "3"
select select "0"
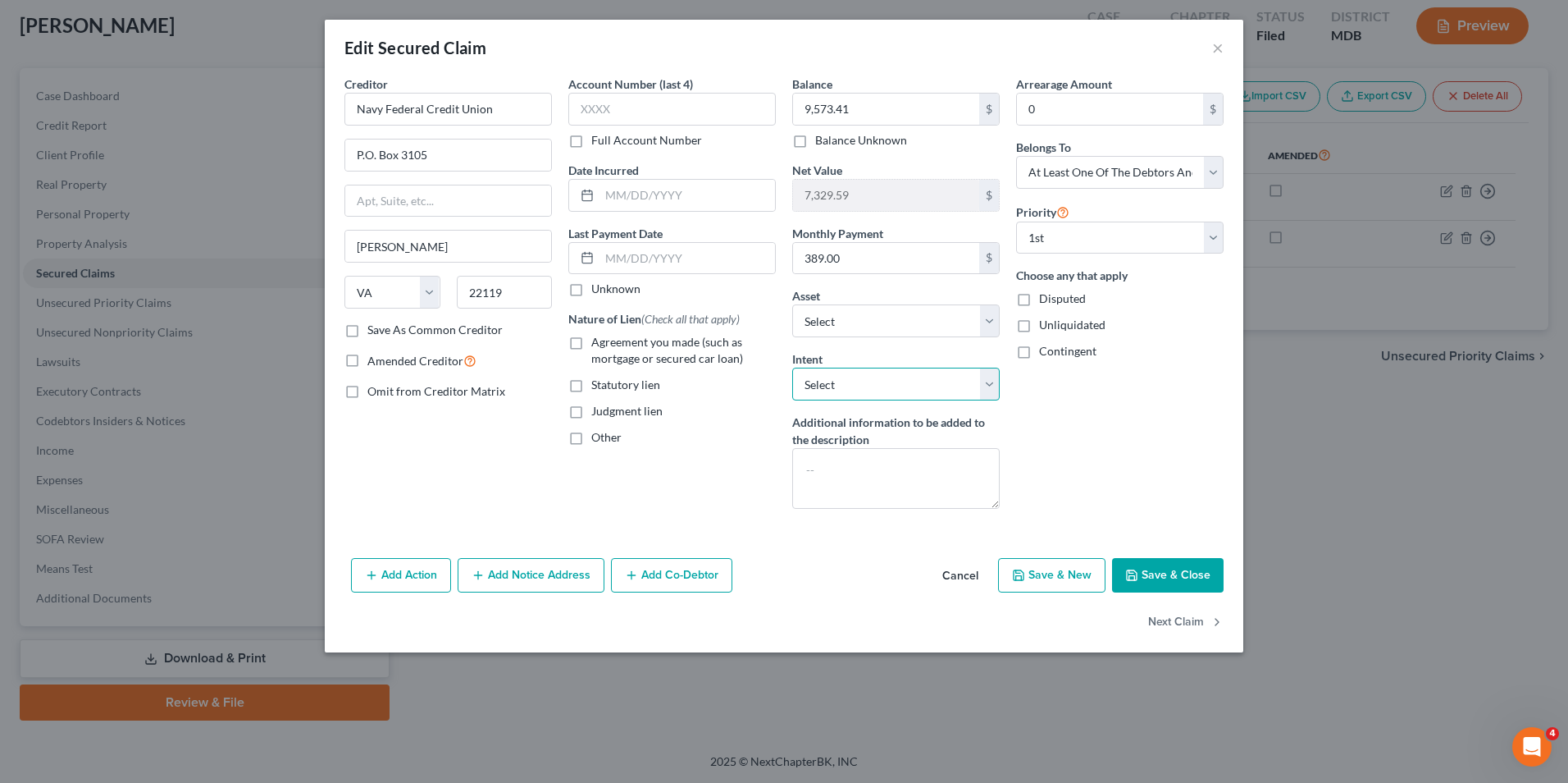
click at [985, 379] on select "Select Surrender Redeem Reaffirm Avoid Other" at bounding box center [895, 385] width 207 height 33
select select "2"
click at [792, 368] on select "Select Surrender Redeem Reaffirm Avoid Other" at bounding box center [895, 385] width 207 height 33
click at [1178, 572] on button "Save & Close" at bounding box center [1168, 575] width 112 height 34
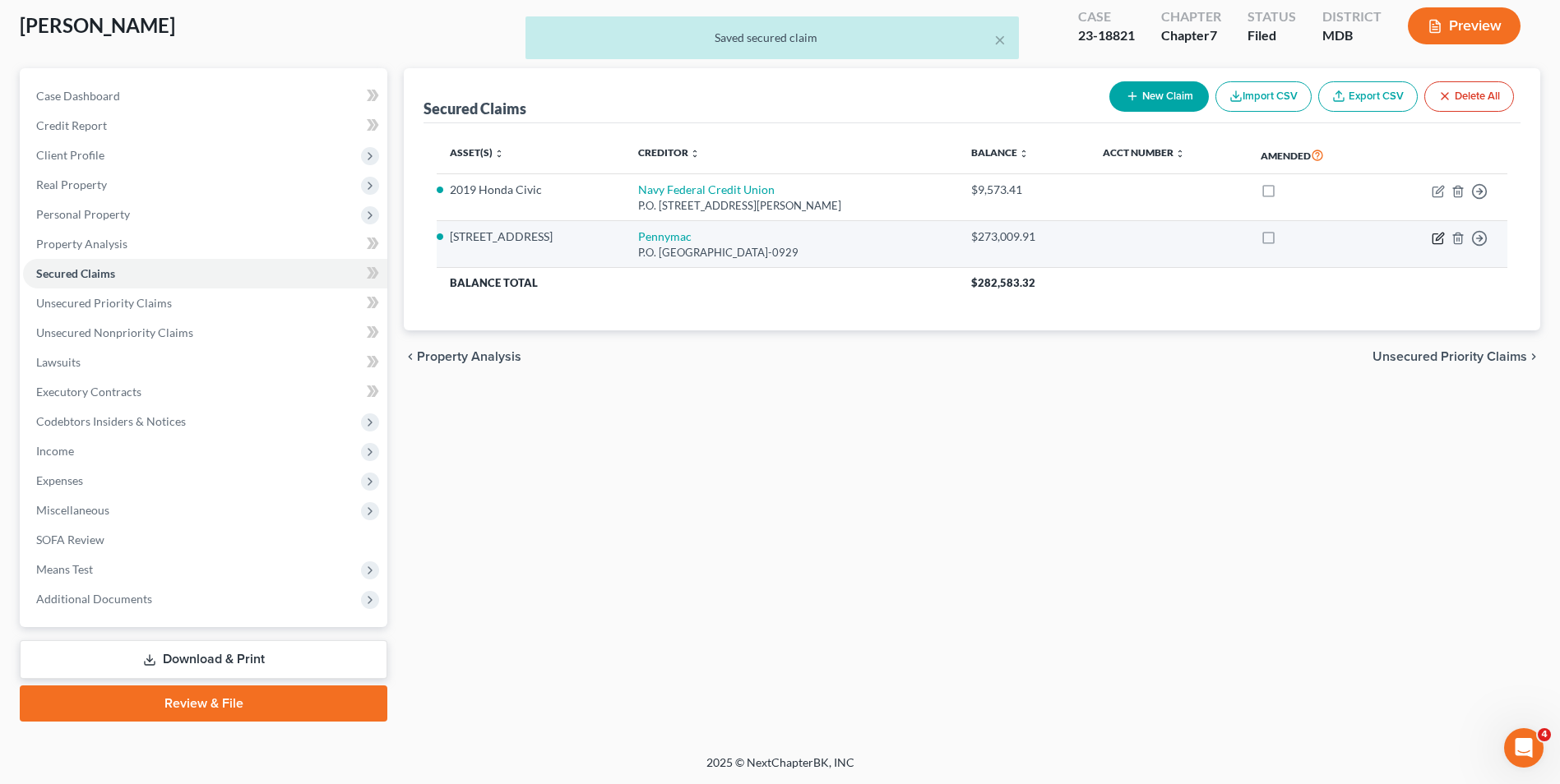
click at [1432, 239] on icon "button" at bounding box center [1437, 238] width 10 height 10
select select "45"
select select "3"
select select "0"
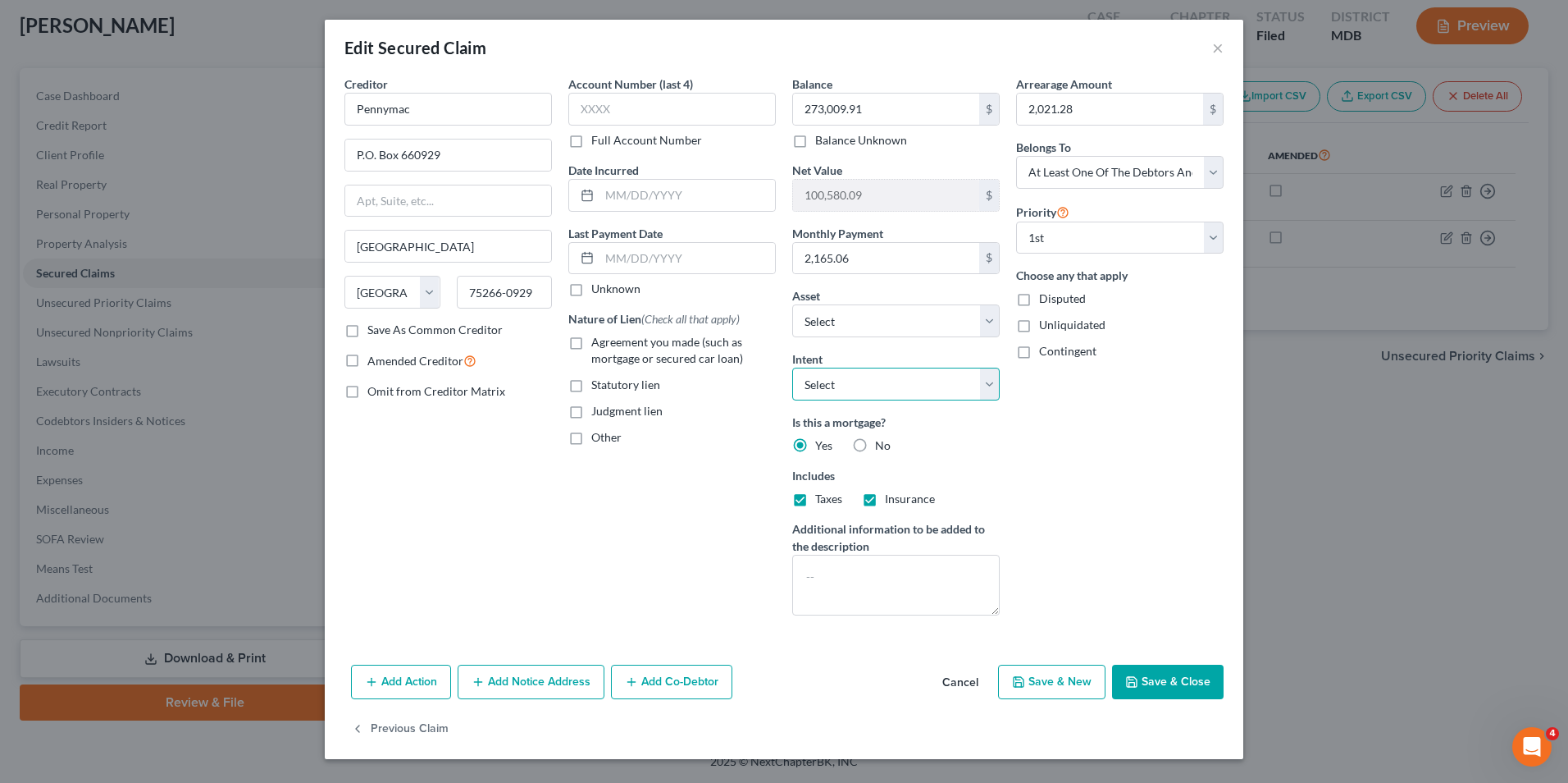
click at [995, 383] on select "Select Surrender Redeem Reaffirm Avoid Other" at bounding box center [895, 385] width 207 height 33
select select "4"
click at [792, 368] on select "Select Surrender Redeem Reaffirm Avoid Other" at bounding box center [895, 385] width 207 height 33
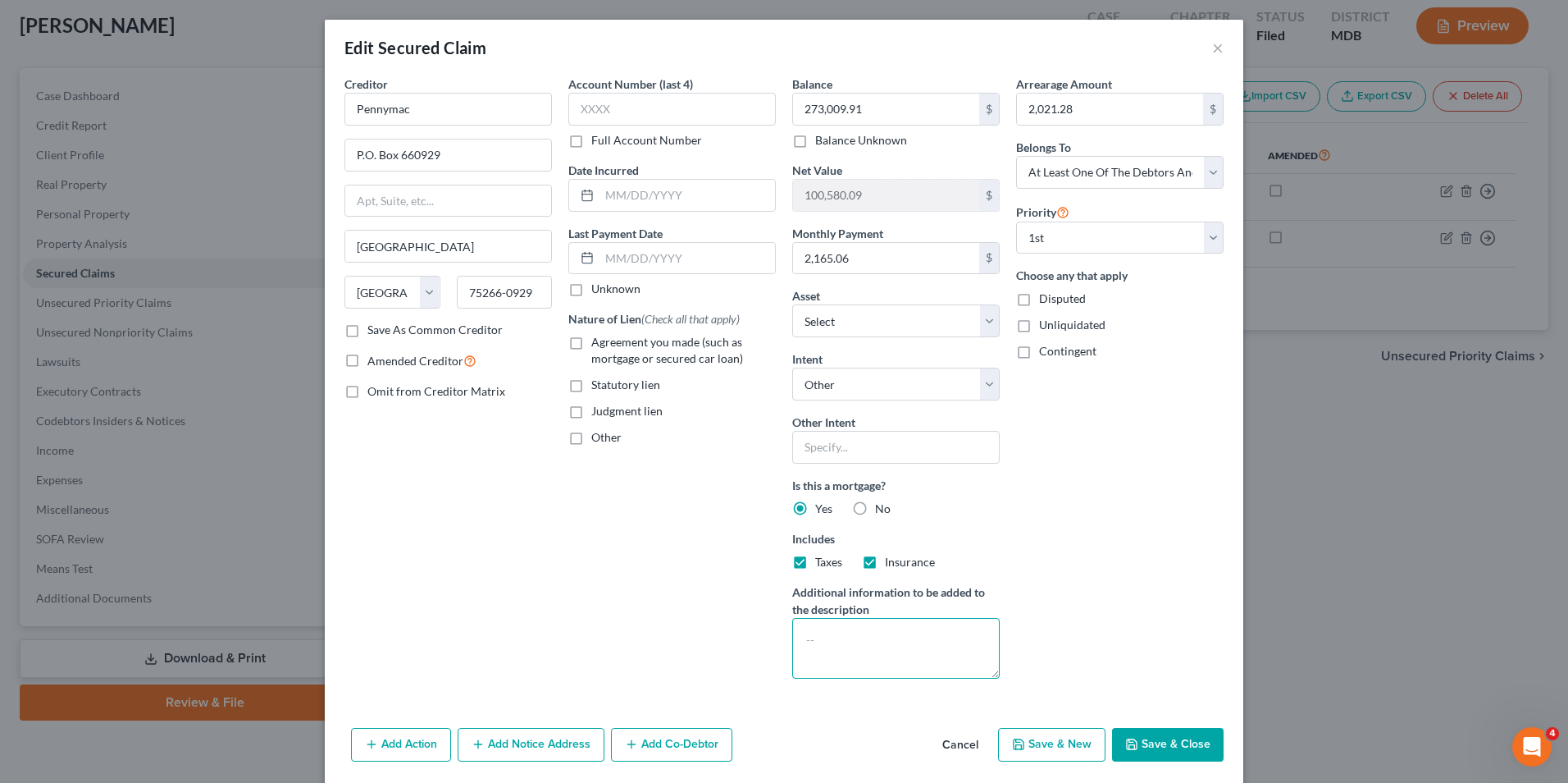
click at [800, 627] on textarea at bounding box center [895, 649] width 207 height 60
click at [804, 634] on textarea "Wife will continue to pay" at bounding box center [895, 649] width 207 height 60
type textarea "Debtor's wife will continue to pay"
click at [1135, 747] on button "Save & Close" at bounding box center [1168, 744] width 112 height 34
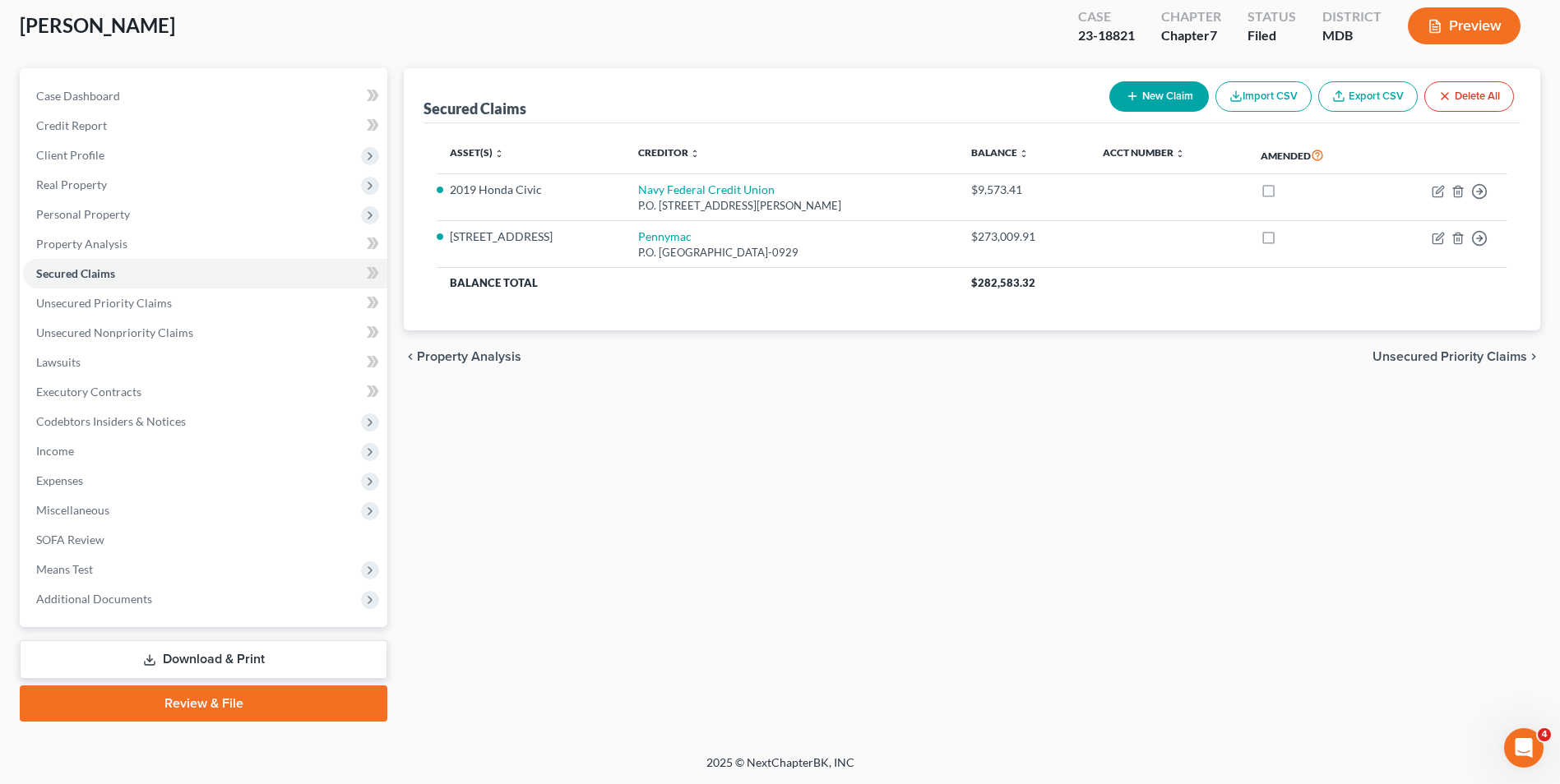
click at [185, 657] on link "Download & Print" at bounding box center [203, 659] width 368 height 39
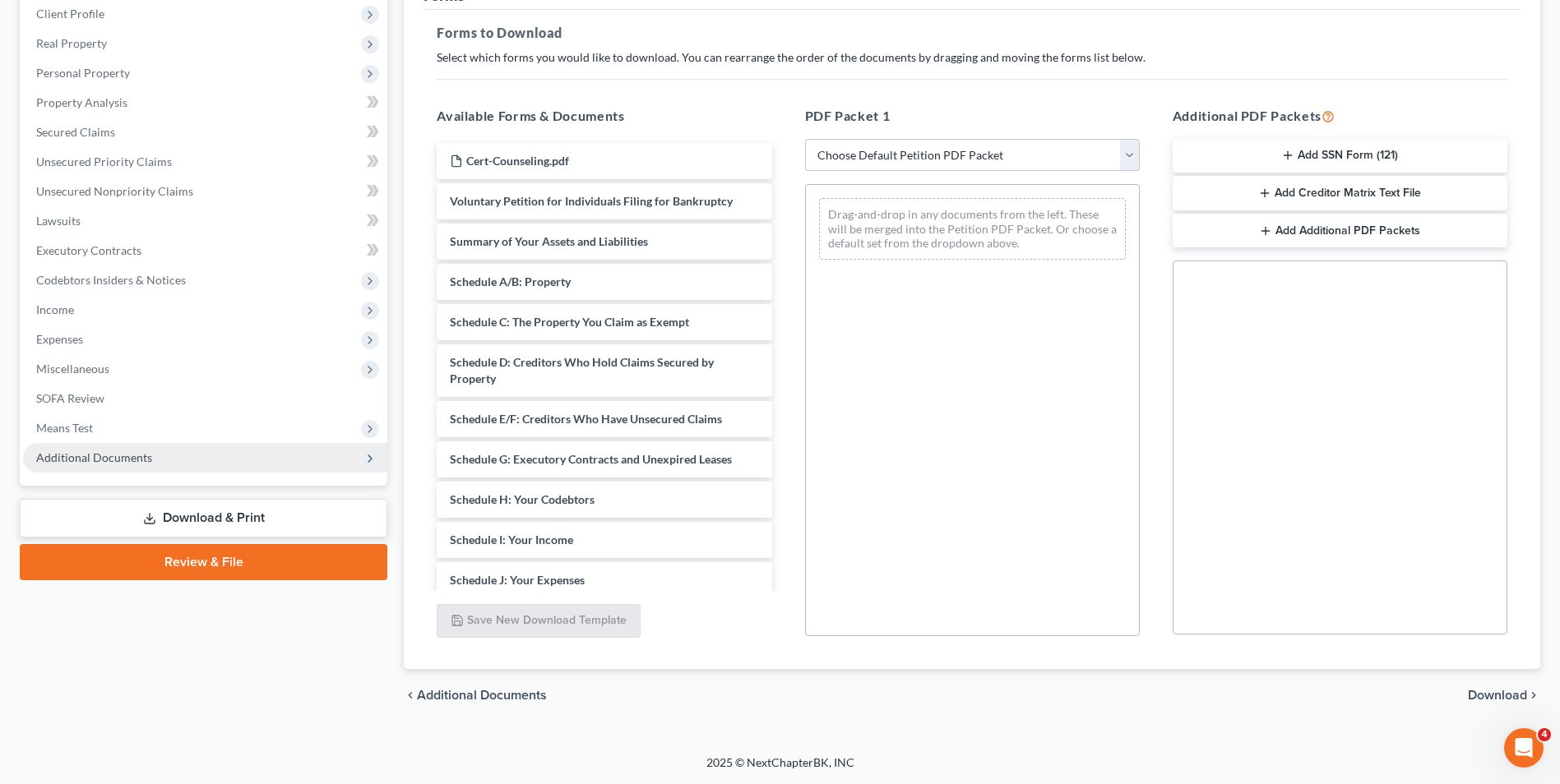
click at [164, 456] on span "Additional Documents" at bounding box center [205, 457] width 364 height 29
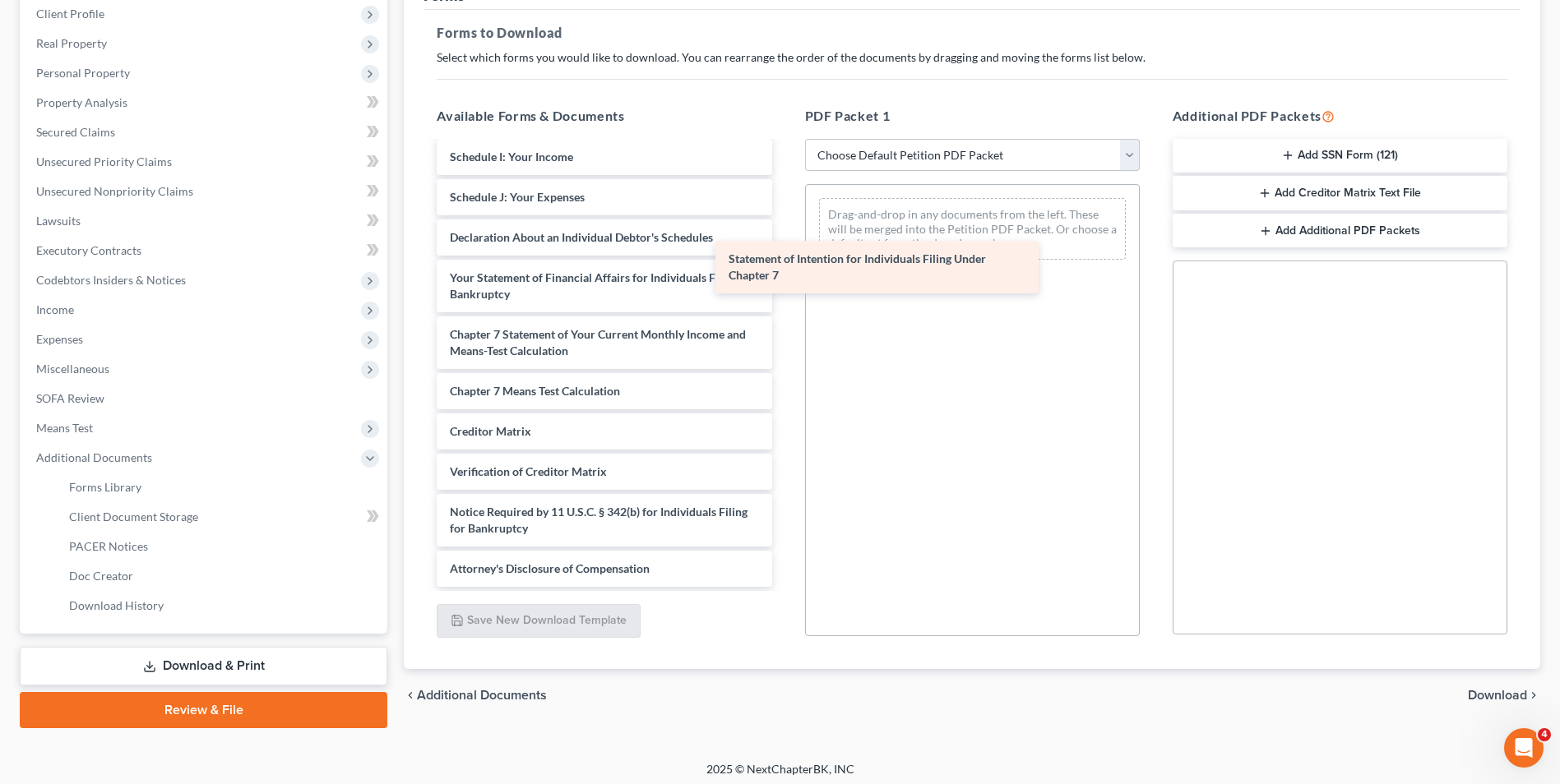
scroll to position [383, 0]
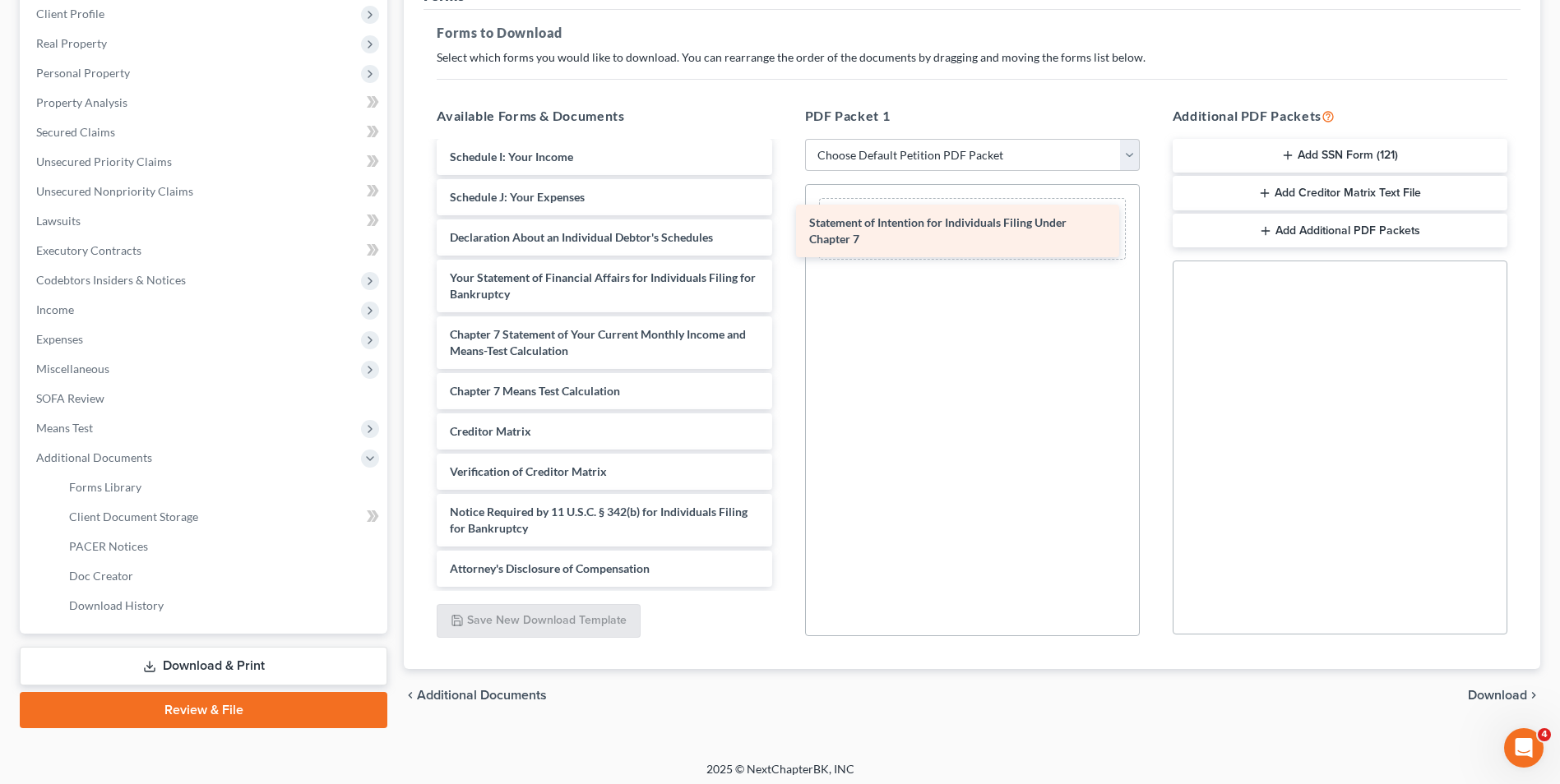
drag, startPoint x: 586, startPoint y: 271, endPoint x: 945, endPoint y: 216, distance: 363.2
click at [784, 216] on div "Statement of Intention for Individuals Filing Under Chapter 7 Cert-Counseling.p…" at bounding box center [604, 174] width 361 height 827
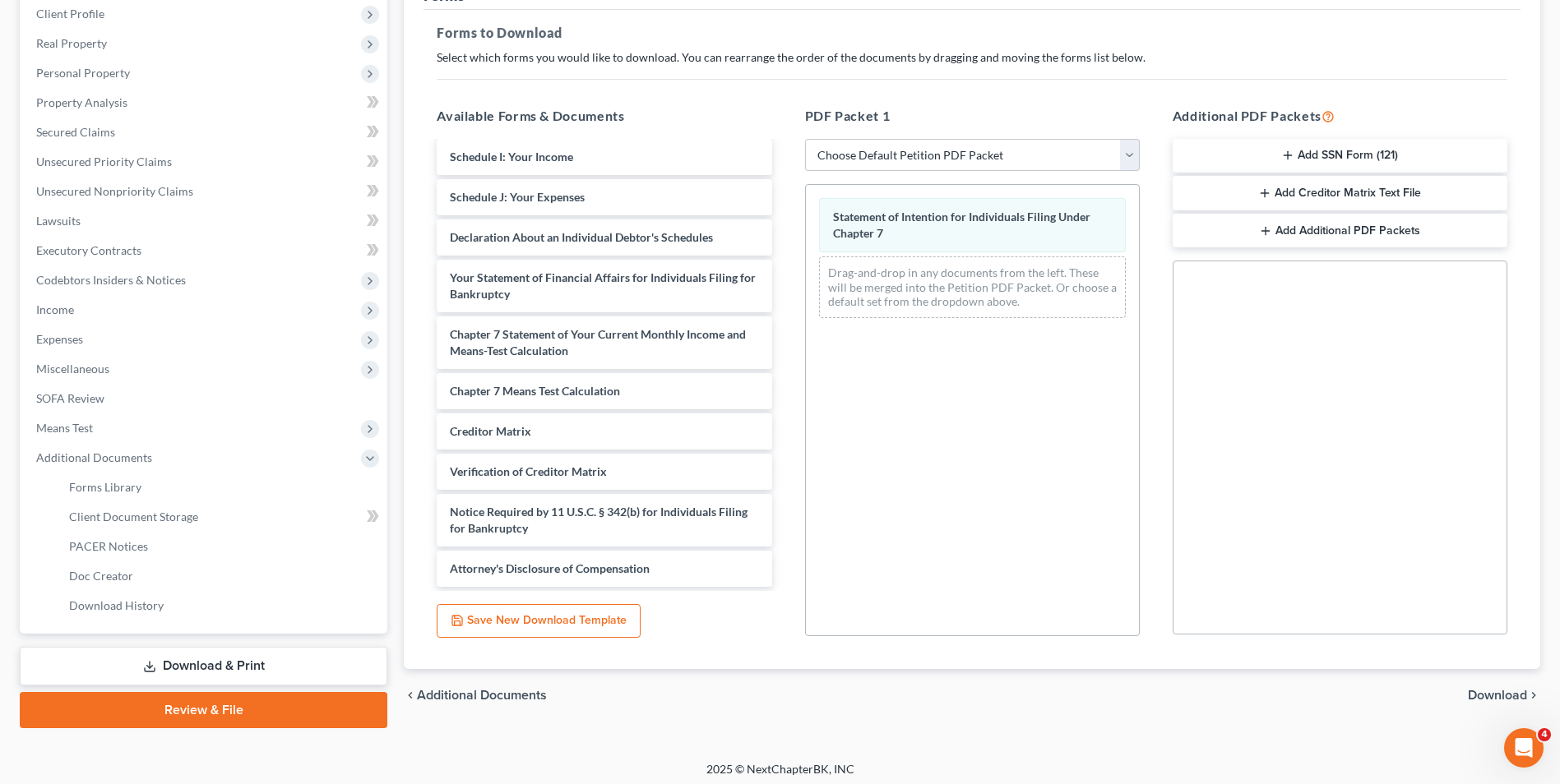
scroll to position [238, 0]
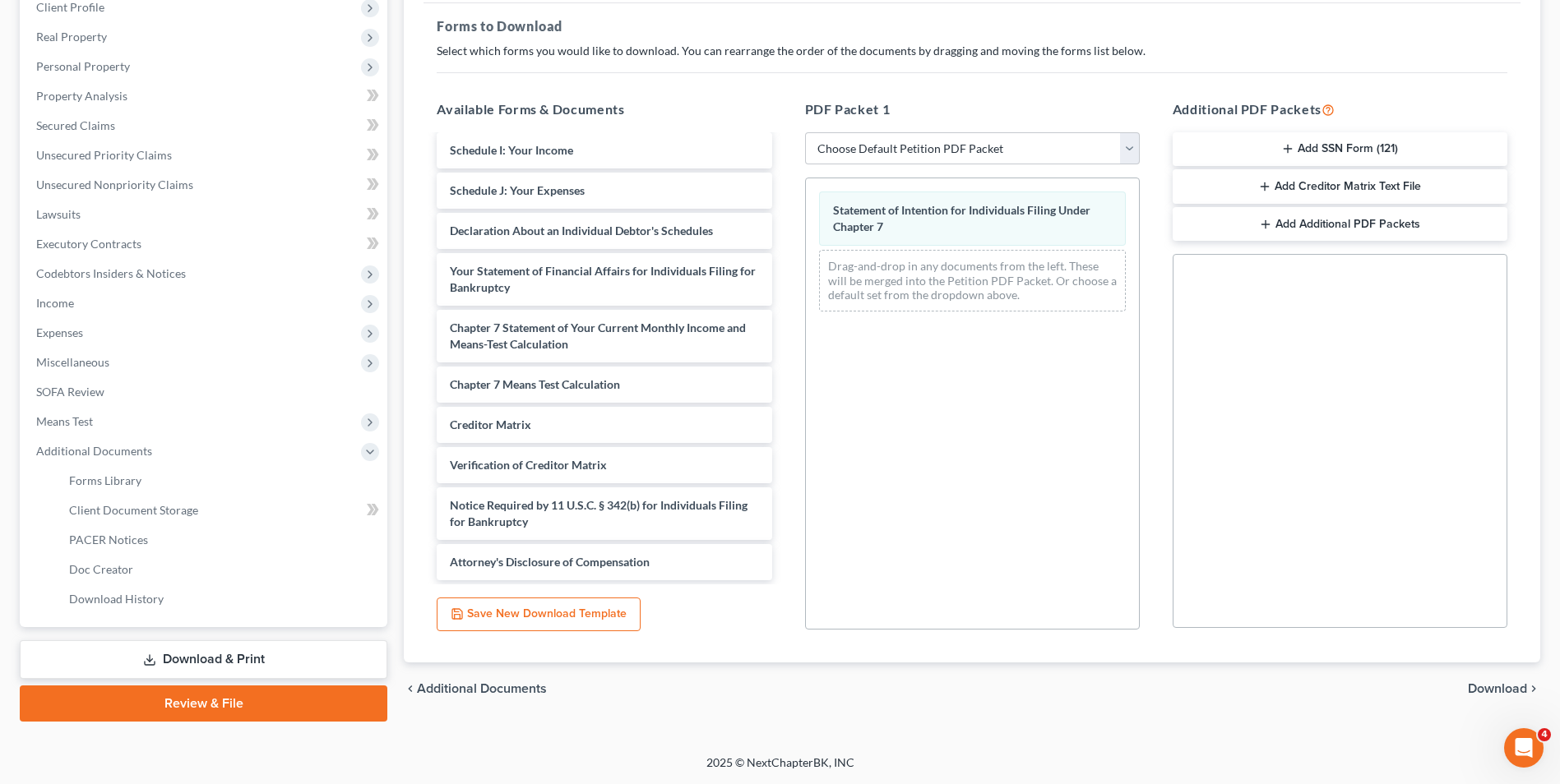
click at [1483, 689] on span "Download" at bounding box center [1497, 687] width 60 height 13
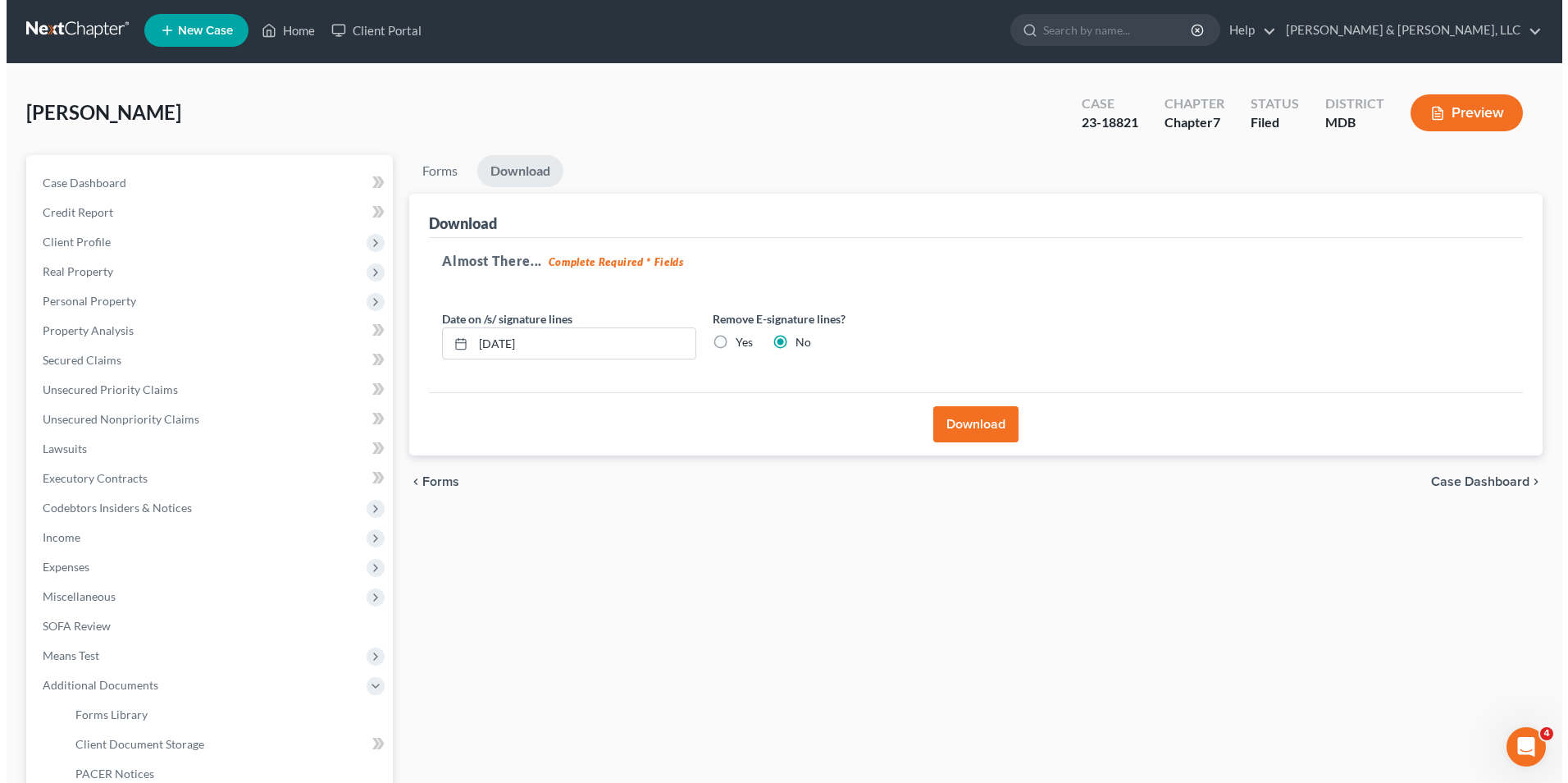
scroll to position [0, 0]
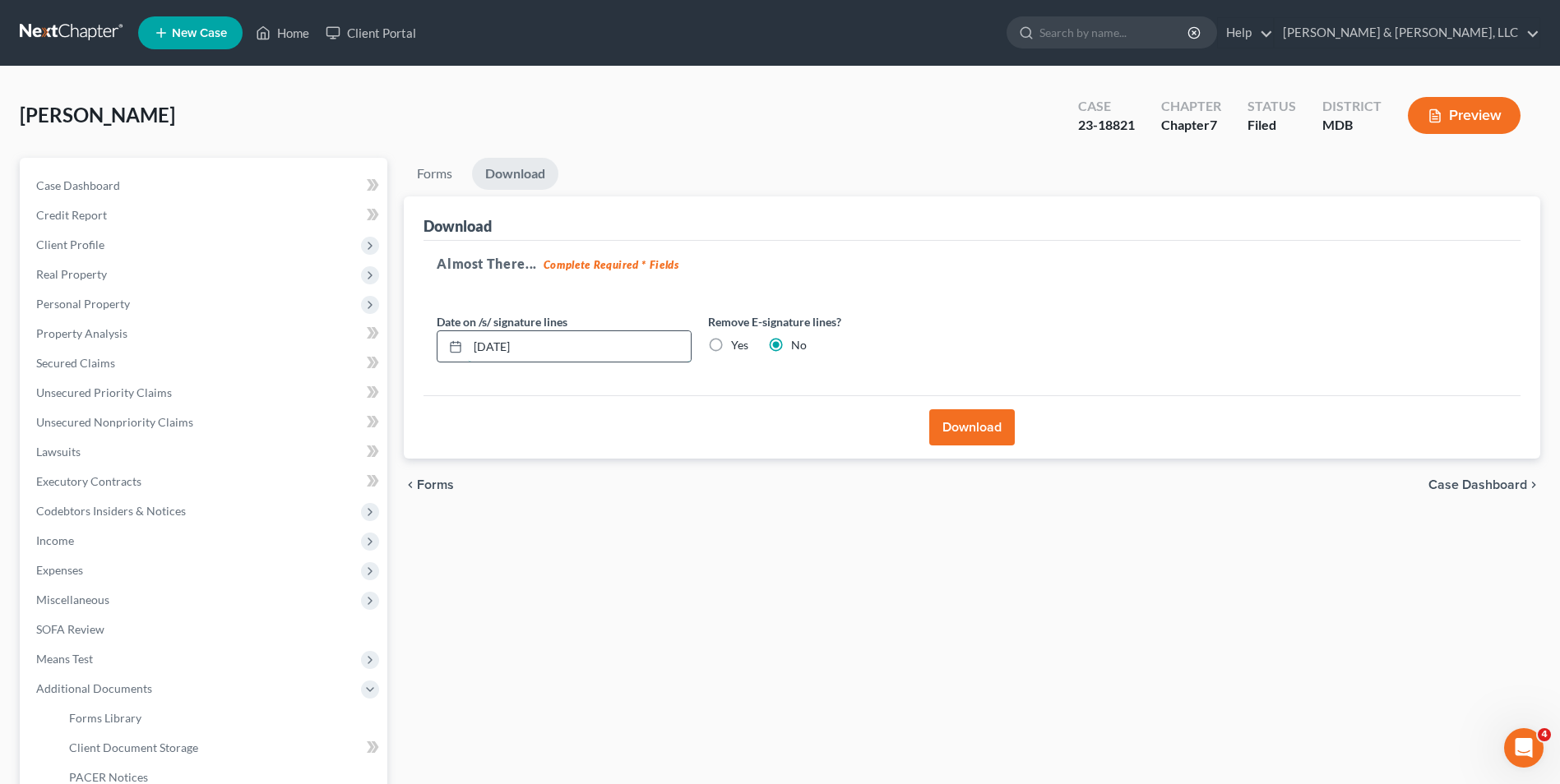
drag, startPoint x: 472, startPoint y: 346, endPoint x: 612, endPoint y: 353, distance: 140.2
click at [612, 353] on input "10/10/2025" at bounding box center [579, 347] width 222 height 31
click at [731, 347] on label "Yes" at bounding box center [740, 345] width 18 height 17
click at [738, 347] on input "Yes" at bounding box center [742, 342] width 11 height 11
radio input "true"
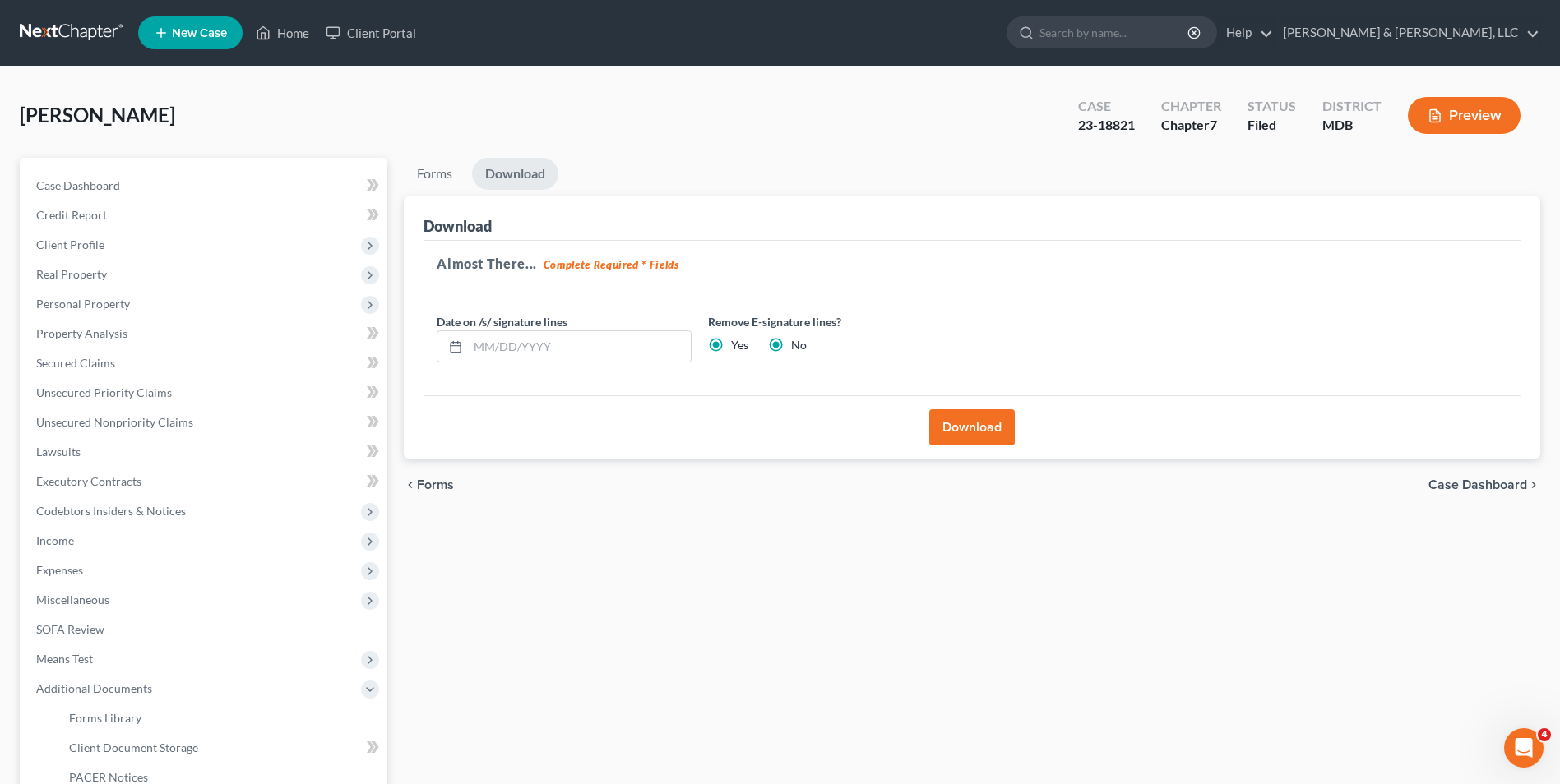
radio input "false"
drag, startPoint x: 948, startPoint y: 426, endPoint x: 953, endPoint y: 418, distance: 9.4
click at [948, 425] on button "Download" at bounding box center [972, 427] width 86 height 36
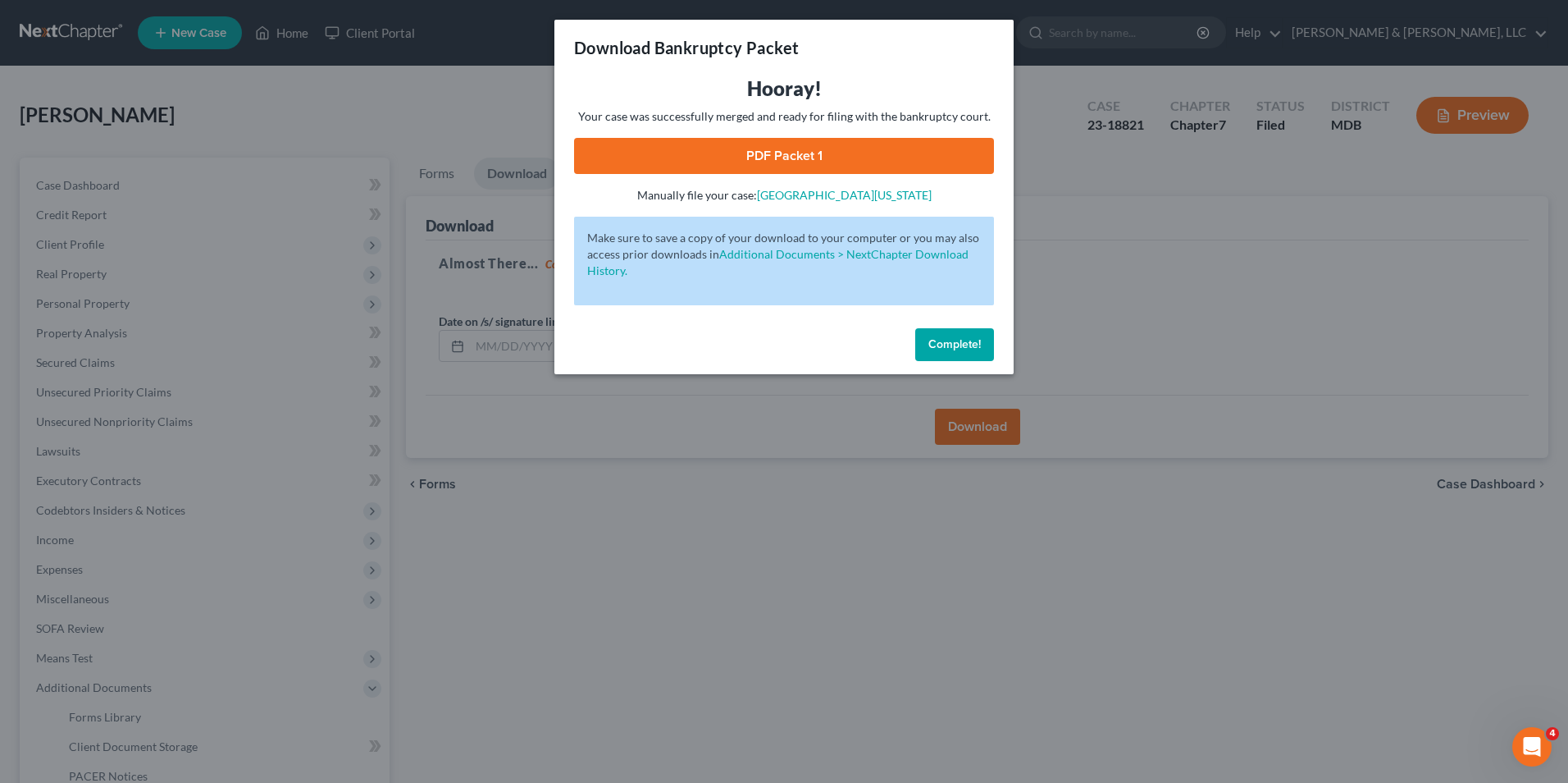
click at [713, 147] on link "PDF Packet 1" at bounding box center [784, 156] width 419 height 36
